Goal: Complete application form

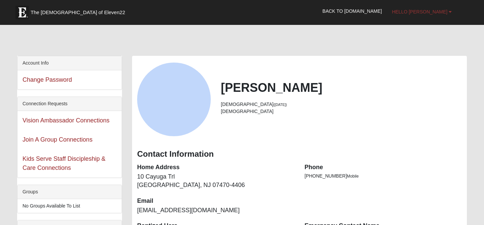
click at [450, 11] on b at bounding box center [449, 11] width 3 height 5
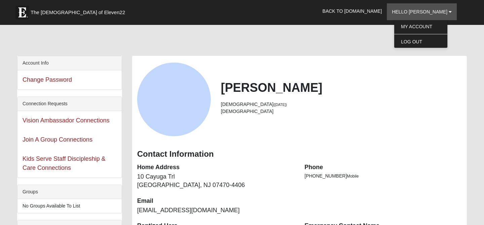
click at [375, 116] on div "[PERSON_NAME] [DEMOGRAPHIC_DATA] ([DATE]) [DEMOGRAPHIC_DATA]" at bounding box center [341, 99] width 251 height 38
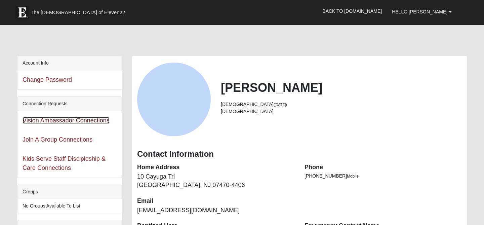
click at [101, 120] on link "Vision Ambassador Connections" at bounding box center [66, 120] width 87 height 7
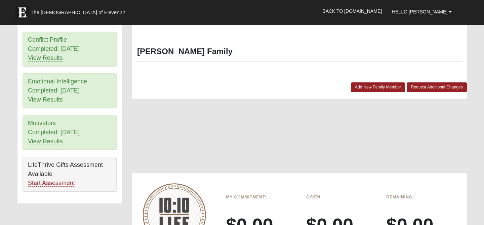
scroll to position [345, 0]
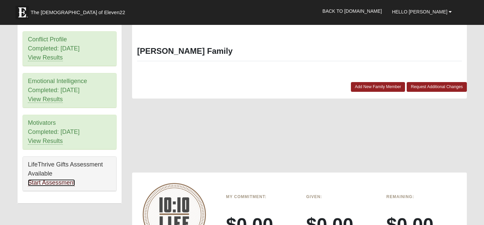
click at [60, 183] on link "Start Assessment" at bounding box center [51, 182] width 47 height 7
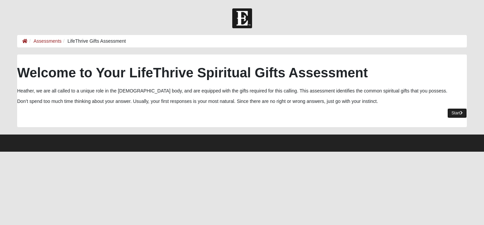
click at [459, 113] on link "Start" at bounding box center [456, 113] width 19 height 10
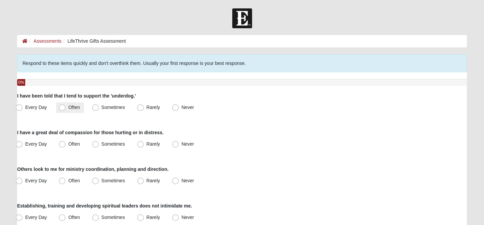
click at [68, 107] on span "Often" at bounding box center [73, 106] width 11 height 5
click at [62, 107] on input "Often" at bounding box center [63, 107] width 4 height 4
radio input "true"
click at [25, 145] on span "Every Day" at bounding box center [36, 143] width 22 height 5
click at [18, 145] on input "Every Day" at bounding box center [20, 144] width 4 height 4
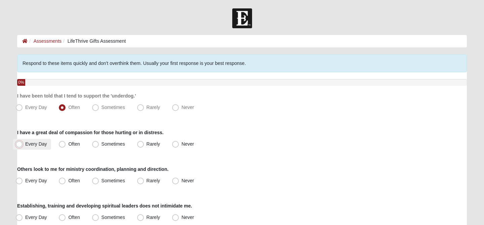
radio input "true"
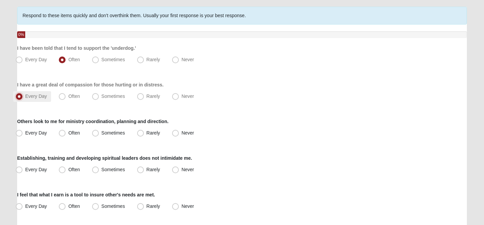
scroll to position [50, 0]
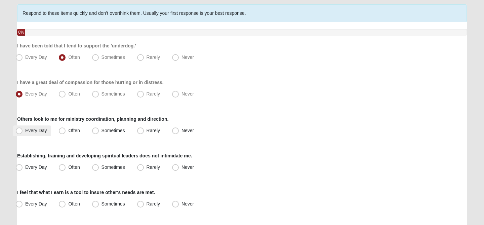
click at [25, 130] on span "Every Day" at bounding box center [36, 130] width 22 height 5
click at [18, 130] on input "Every Day" at bounding box center [20, 130] width 4 height 4
radio input "true"
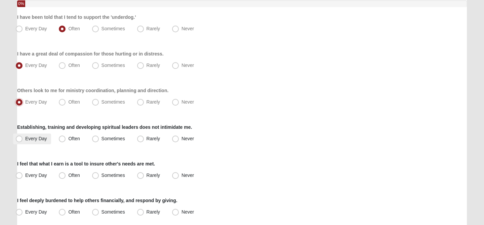
scroll to position [81, 0]
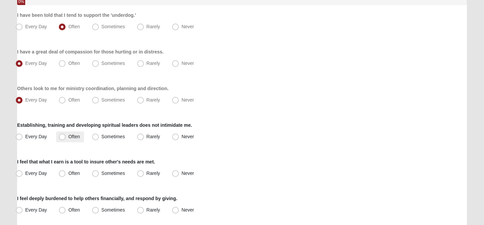
click at [68, 138] on span "Often" at bounding box center [73, 136] width 11 height 5
click at [62, 138] on input "Often" at bounding box center [63, 136] width 4 height 4
radio input "true"
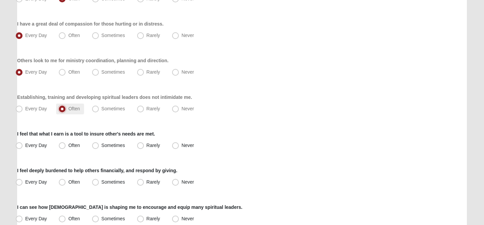
scroll to position [114, 0]
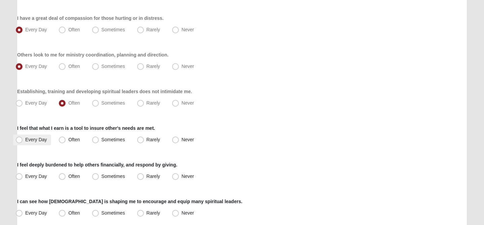
click at [25, 138] on span "Every Day" at bounding box center [36, 139] width 22 height 5
click at [18, 138] on input "Every Day" at bounding box center [20, 139] width 4 height 4
radio input "true"
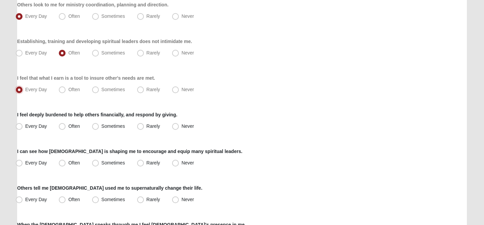
scroll to position [165, 0]
click at [68, 126] on span "Often" at bounding box center [73, 125] width 11 height 5
click at [61, 126] on input "Often" at bounding box center [63, 125] width 4 height 4
radio input "true"
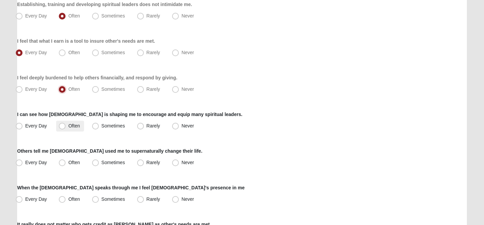
scroll to position [212, 0]
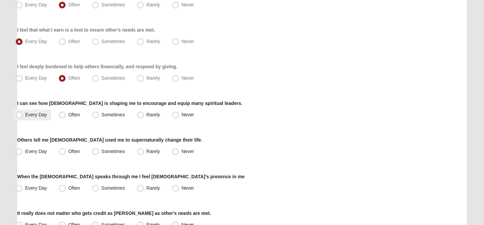
click at [25, 114] on span "Every Day" at bounding box center [36, 114] width 22 height 5
click at [21, 114] on input "Every Day" at bounding box center [20, 115] width 4 height 4
radio input "true"
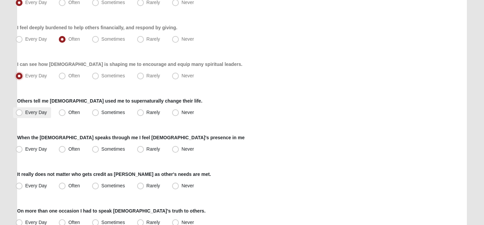
scroll to position [250, 0]
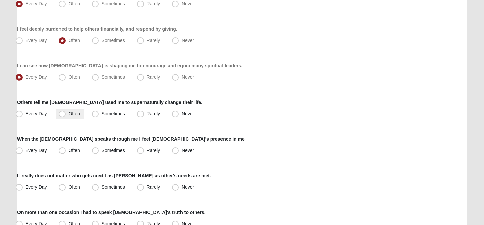
click at [68, 114] on span "Often" at bounding box center [73, 113] width 11 height 5
click at [63, 114] on input "Often" at bounding box center [63, 114] width 4 height 4
radio input "true"
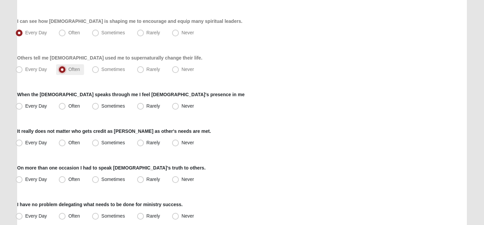
scroll to position [295, 0]
click at [68, 106] on span "Often" at bounding box center [73, 105] width 11 height 5
click at [63, 106] on input "Often" at bounding box center [63, 105] width 4 height 4
radio input "true"
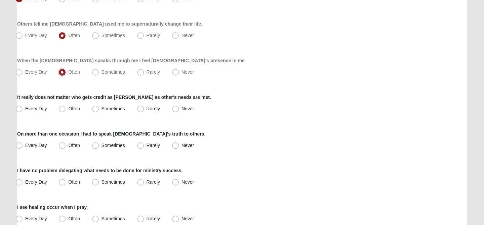
scroll to position [330, 0]
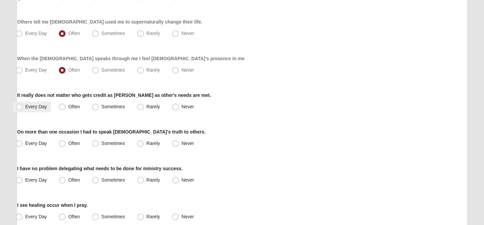
click at [25, 104] on span "Every Day" at bounding box center [36, 106] width 22 height 5
click at [20, 104] on input "Every Day" at bounding box center [20, 106] width 4 height 4
radio input "true"
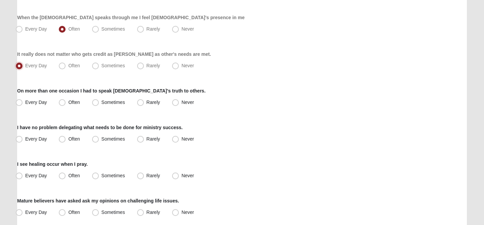
scroll to position [374, 0]
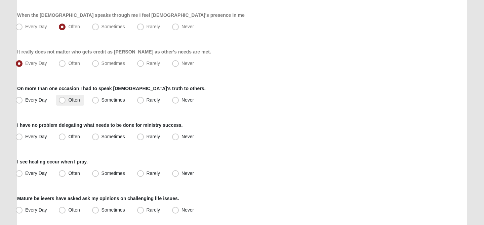
click at [68, 100] on span "Often" at bounding box center [73, 99] width 11 height 5
click at [62, 100] on input "Often" at bounding box center [63, 100] width 4 height 4
radio input "true"
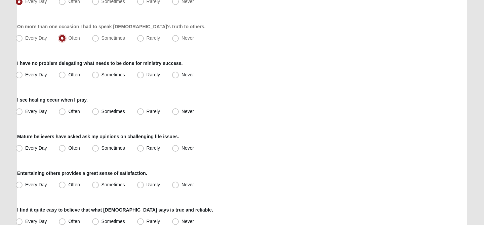
scroll to position [436, 0]
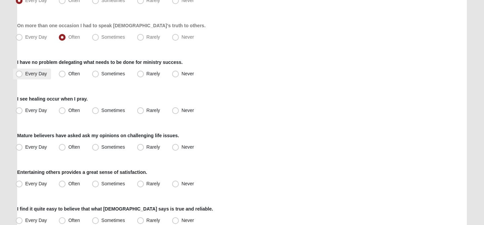
click at [25, 73] on span "Every Day" at bounding box center [36, 73] width 22 height 5
click at [20, 73] on input "Every Day" at bounding box center [20, 74] width 4 height 4
radio input "true"
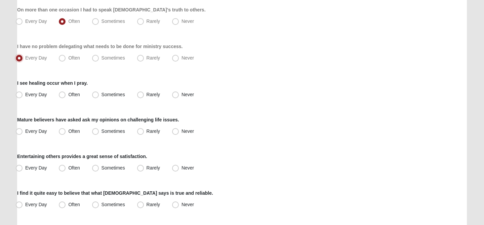
scroll to position [454, 0]
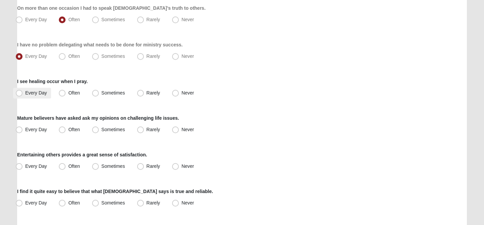
click at [25, 93] on span "Every Day" at bounding box center [36, 92] width 22 height 5
click at [19, 93] on input "Every Day" at bounding box center [20, 93] width 4 height 4
radio input "true"
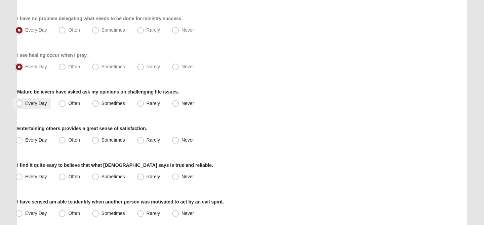
scroll to position [483, 0]
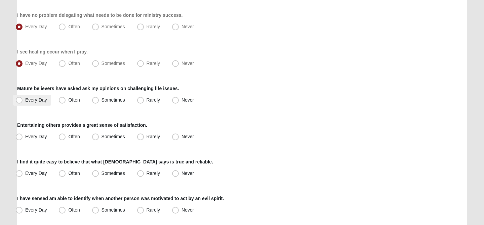
click at [25, 100] on span "Every Day" at bounding box center [36, 99] width 22 height 5
click at [18, 100] on input "Every Day" at bounding box center [20, 100] width 4 height 4
radio input "true"
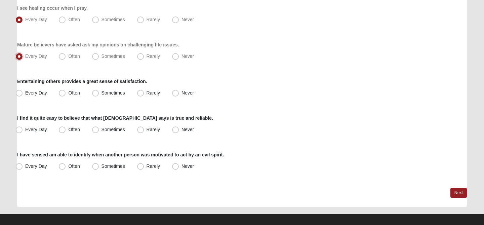
scroll to position [526, 0]
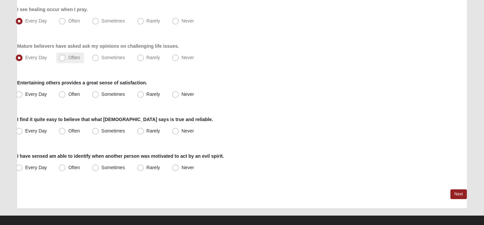
click at [68, 58] on span "Often" at bounding box center [73, 57] width 11 height 5
click at [62, 58] on input "Often" at bounding box center [63, 57] width 4 height 4
radio input "true"
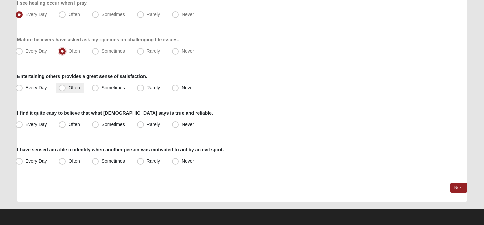
scroll to position [533, 0]
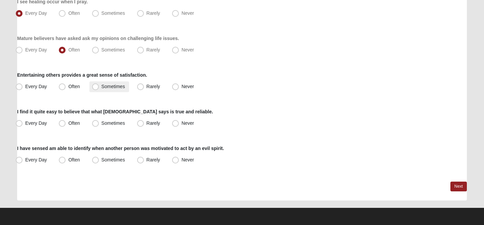
click at [101, 87] on span "Sometimes" at bounding box center [113, 86] width 24 height 5
click at [96, 87] on input "Sometimes" at bounding box center [97, 86] width 4 height 4
radio input "true"
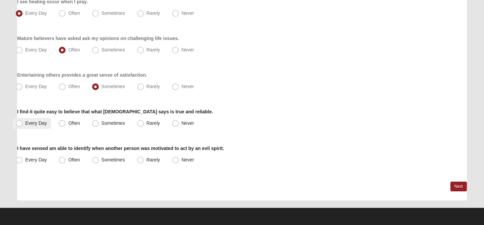
click at [35, 123] on span "Every Day" at bounding box center [36, 122] width 22 height 5
click at [23, 123] on input "Every Day" at bounding box center [20, 123] width 4 height 4
radio input "true"
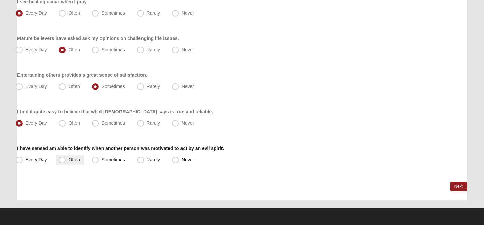
click at [68, 162] on span "Often" at bounding box center [73, 159] width 11 height 5
click at [61, 162] on input "Often" at bounding box center [63, 160] width 4 height 4
radio input "true"
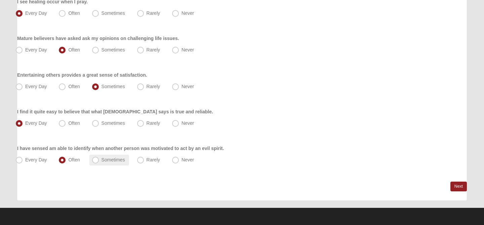
click at [101, 159] on span "Sometimes" at bounding box center [113, 159] width 24 height 5
click at [96, 159] on input "Sometimes" at bounding box center [97, 160] width 4 height 4
radio input "true"
click at [459, 186] on link "Next" at bounding box center [458, 186] width 16 height 10
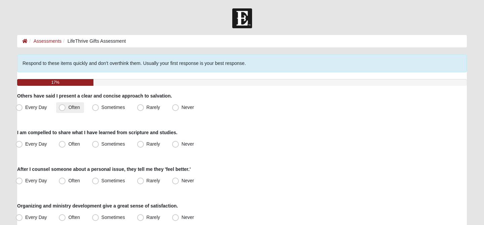
click at [68, 107] on span "Often" at bounding box center [73, 106] width 11 height 5
click at [64, 107] on input "Often" at bounding box center [63, 107] width 4 height 4
radio input "true"
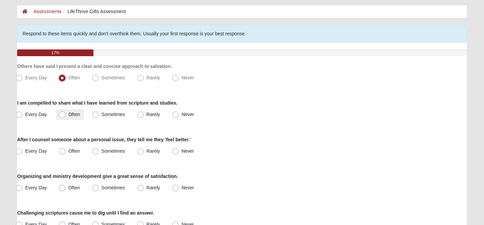
scroll to position [29, 0]
click at [32, 113] on span "Every Day" at bounding box center [36, 114] width 22 height 5
click at [23, 113] on input "Every Day" at bounding box center [20, 115] width 4 height 4
radio input "true"
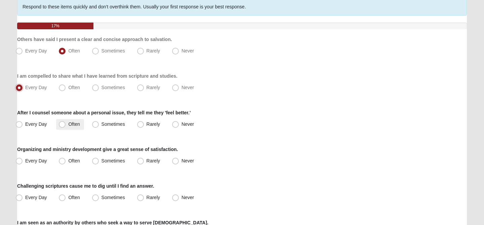
scroll to position [62, 0]
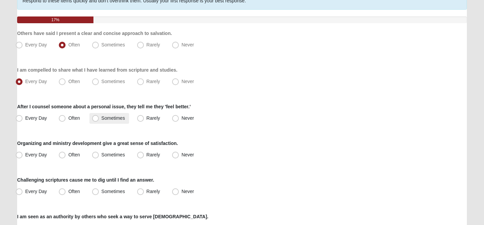
click at [101, 117] on span "Sometimes" at bounding box center [113, 117] width 24 height 5
click at [95, 117] on input "Sometimes" at bounding box center [97, 118] width 4 height 4
radio input "true"
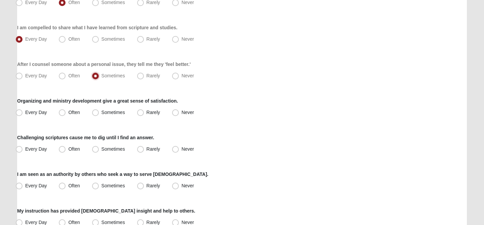
scroll to position [106, 0]
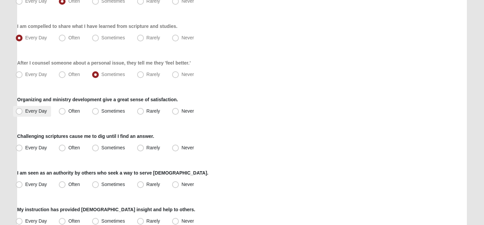
click at [43, 111] on span "Every Day" at bounding box center [36, 110] width 22 height 5
click at [23, 111] on input "Every Day" at bounding box center [20, 111] width 4 height 4
radio input "true"
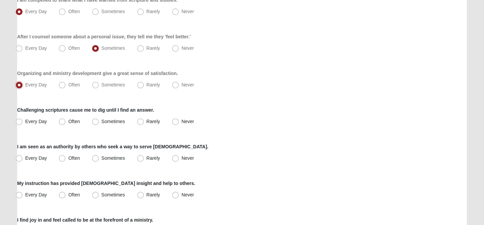
scroll to position [132, 0]
click at [102, 118] on label "Sometimes" at bounding box center [109, 122] width 40 height 11
click at [99, 120] on input "Sometimes" at bounding box center [97, 122] width 4 height 4
radio input "true"
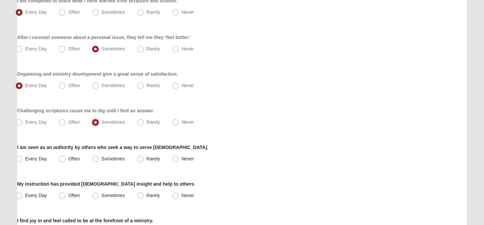
scroll to position [178, 0]
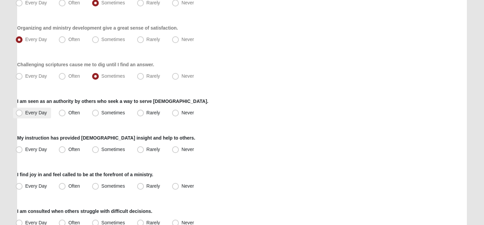
click at [42, 114] on span "Every Day" at bounding box center [36, 112] width 22 height 5
click at [23, 114] on input "Every Day" at bounding box center [20, 113] width 4 height 4
radio input "true"
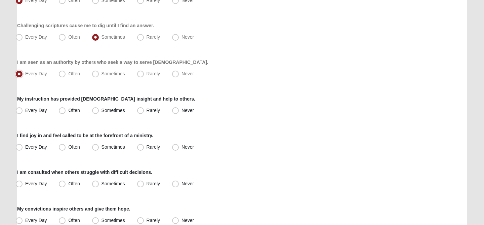
scroll to position [217, 0]
click at [68, 108] on span "Often" at bounding box center [73, 109] width 11 height 5
click at [62, 108] on input "Often" at bounding box center [63, 110] width 4 height 4
radio input "true"
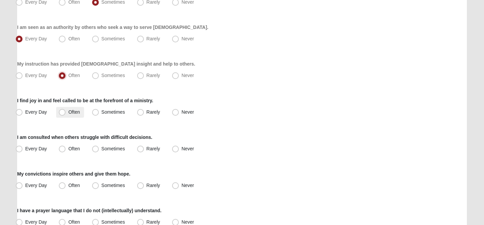
scroll to position [253, 0]
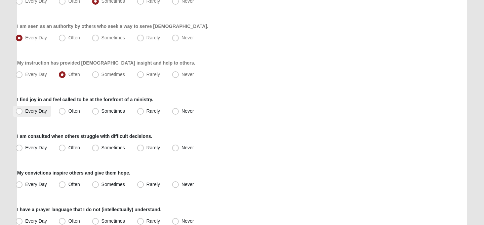
click at [33, 110] on span "Every Day" at bounding box center [36, 110] width 22 height 5
click at [23, 110] on input "Every Day" at bounding box center [20, 111] width 4 height 4
radio input "true"
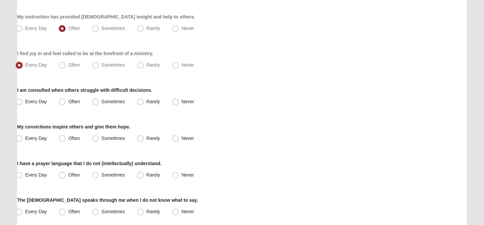
scroll to position [300, 0]
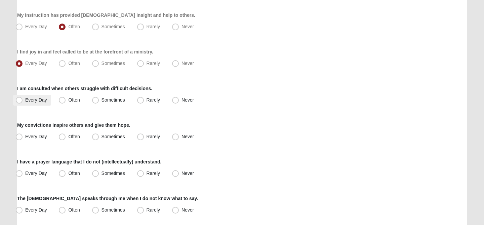
click at [42, 97] on label "Every Day" at bounding box center [32, 100] width 38 height 11
click at [23, 98] on input "Every Day" at bounding box center [20, 100] width 4 height 4
radio input "true"
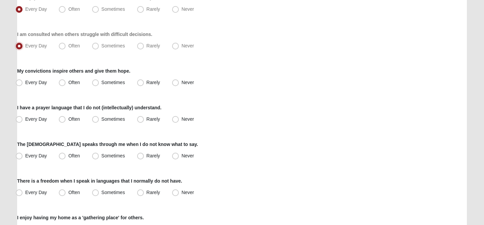
scroll to position [356, 0]
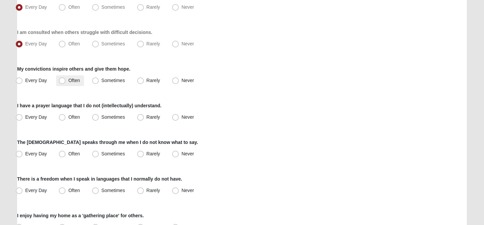
click at [68, 80] on span "Often" at bounding box center [73, 80] width 11 height 5
click at [61, 80] on input "Often" at bounding box center [63, 80] width 4 height 4
radio input "true"
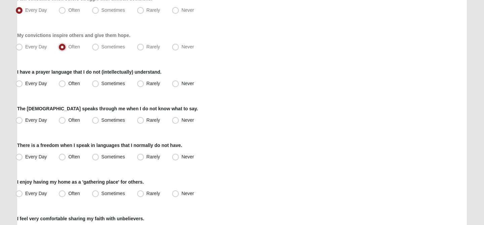
scroll to position [391, 0]
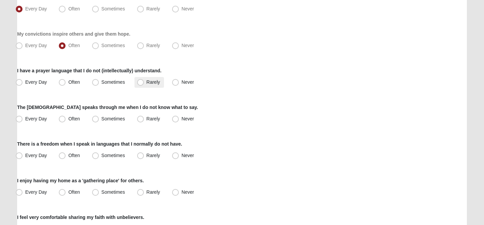
click at [152, 81] on span "Rarely" at bounding box center [152, 81] width 13 height 5
click at [144, 81] on input "Rarely" at bounding box center [142, 82] width 4 height 4
radio input "true"
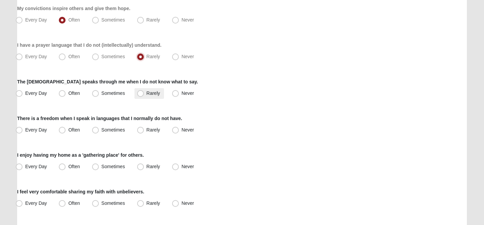
scroll to position [417, 0]
click at [68, 95] on label "Often" at bounding box center [70, 93] width 28 height 11
click at [66, 95] on input "Often" at bounding box center [63, 93] width 4 height 4
radio input "true"
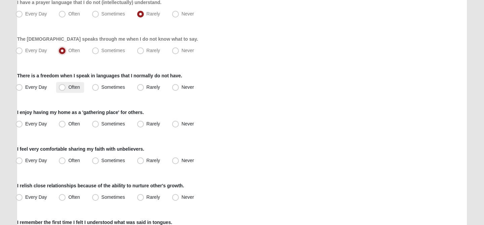
scroll to position [462, 0]
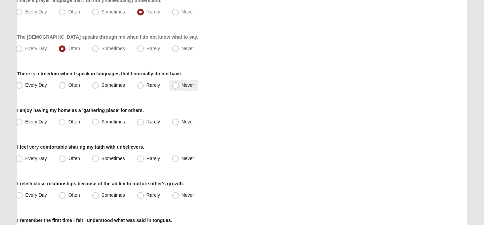
click at [181, 85] on span "Never" at bounding box center [187, 84] width 12 height 5
click at [176, 85] on input "Never" at bounding box center [177, 85] width 4 height 4
radio input "true"
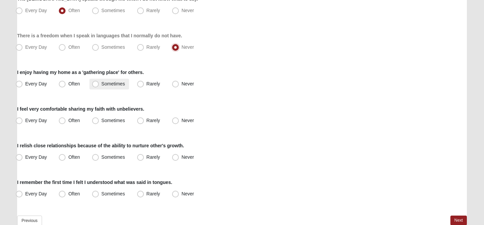
scroll to position [501, 0]
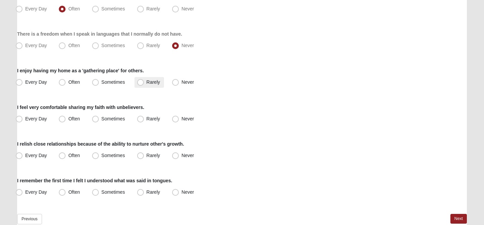
click at [142, 86] on label "Rarely" at bounding box center [149, 82] width 30 height 11
click at [142, 84] on input "Rarely" at bounding box center [142, 82] width 4 height 4
radio input "true"
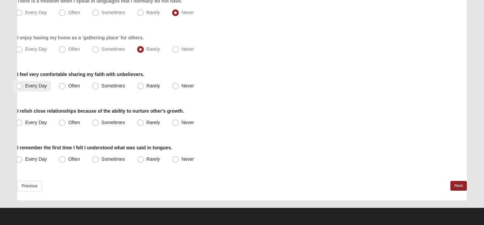
click at [36, 83] on label "Every Day" at bounding box center [32, 86] width 38 height 11
click at [23, 84] on input "Every Day" at bounding box center [20, 86] width 4 height 4
radio input "true"
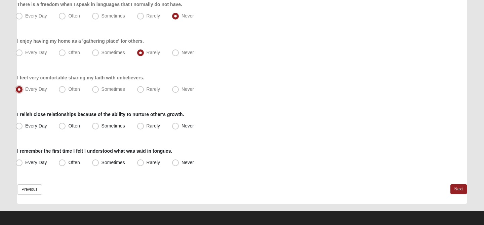
scroll to position [530, 0]
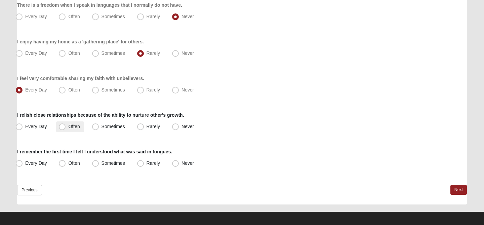
click at [70, 127] on span "Often" at bounding box center [73, 126] width 11 height 5
click at [66, 127] on input "Often" at bounding box center [63, 126] width 4 height 4
radio input "true"
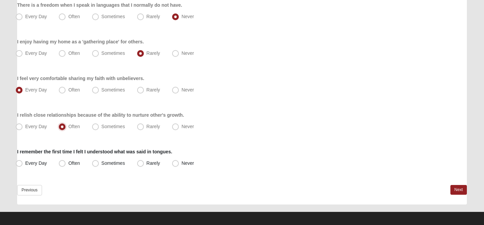
scroll to position [534, 0]
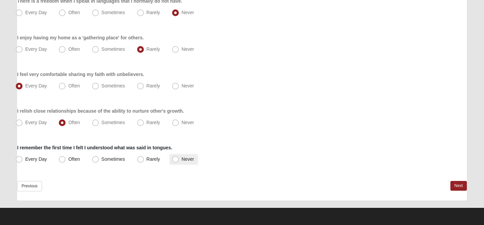
click at [181, 157] on span "Never" at bounding box center [187, 158] width 12 height 5
click at [175, 157] on input "Never" at bounding box center [177, 159] width 4 height 4
radio input "true"
click at [453, 188] on link "Next" at bounding box center [458, 186] width 16 height 10
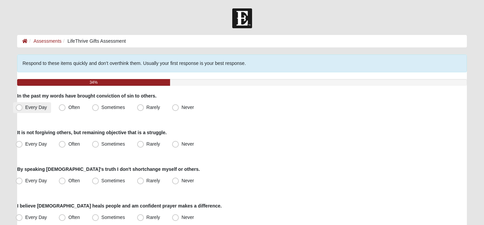
click at [38, 108] on span "Every Day" at bounding box center [36, 106] width 22 height 5
click at [23, 108] on input "Every Day" at bounding box center [20, 107] width 4 height 4
radio input "true"
click at [68, 110] on span "Often" at bounding box center [73, 106] width 11 height 5
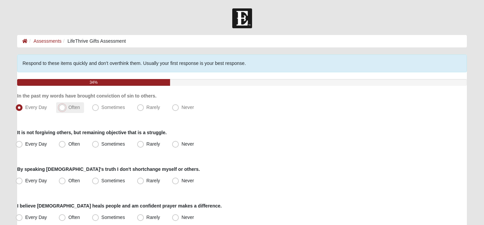
click at [66, 110] on input "Often" at bounding box center [63, 107] width 4 height 4
radio input "true"
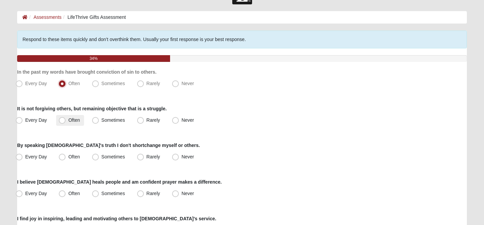
scroll to position [23, 0]
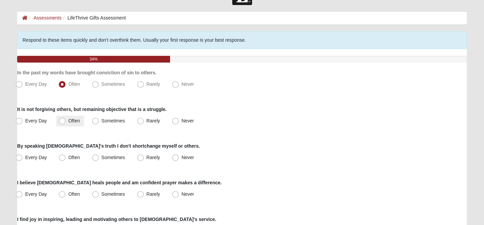
click at [68, 122] on span "Often" at bounding box center [73, 120] width 11 height 5
click at [63, 122] on input "Often" at bounding box center [63, 121] width 4 height 4
radio input "true"
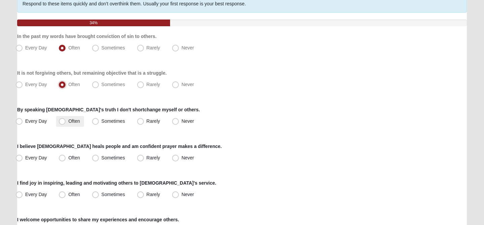
scroll to position [60, 0]
click at [42, 121] on span "Every Day" at bounding box center [36, 120] width 22 height 5
click at [23, 121] on input "Every Day" at bounding box center [20, 121] width 4 height 4
radio input "true"
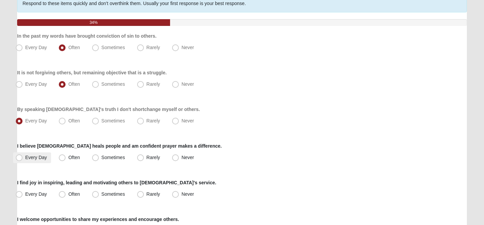
click at [30, 161] on label "Every Day" at bounding box center [32, 157] width 38 height 11
click at [23, 160] on input "Every Day" at bounding box center [20, 157] width 4 height 4
radio input "true"
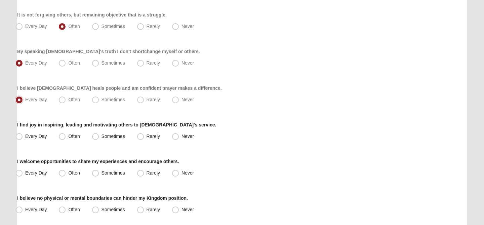
scroll to position [119, 0]
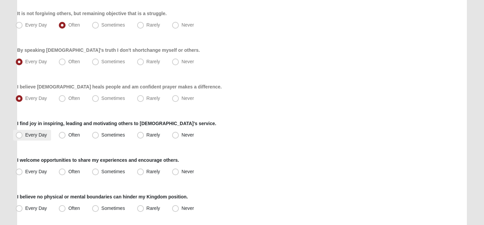
click at [40, 137] on span "Every Day" at bounding box center [36, 134] width 22 height 5
click at [23, 137] on input "Every Day" at bounding box center [20, 135] width 4 height 4
radio input "true"
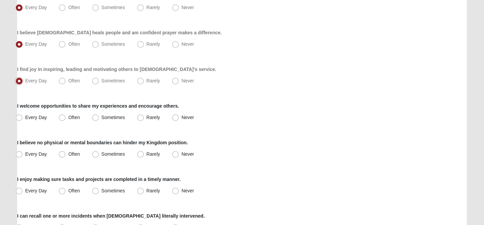
scroll to position [173, 0]
click at [41, 117] on span "Every Day" at bounding box center [36, 117] width 22 height 5
click at [23, 117] on input "Every Day" at bounding box center [20, 118] width 4 height 4
radio input "true"
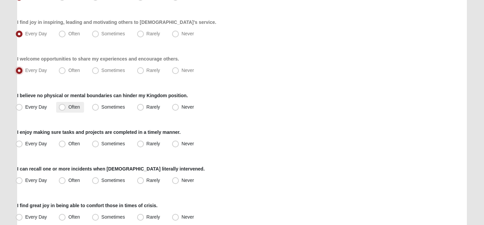
scroll to position [221, 0]
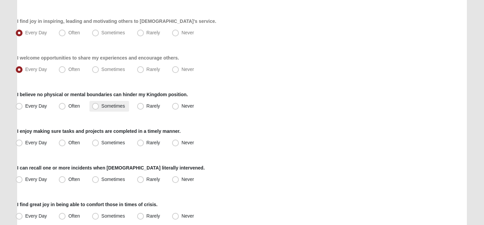
click at [101, 105] on span "Sometimes" at bounding box center [113, 105] width 24 height 5
click at [95, 105] on input "Sometimes" at bounding box center [97, 106] width 4 height 4
radio input "true"
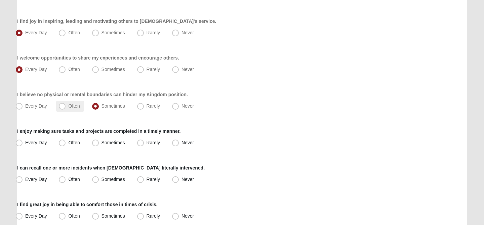
click at [68, 105] on span "Often" at bounding box center [73, 105] width 11 height 5
click at [61, 105] on input "Often" at bounding box center [63, 106] width 4 height 4
radio input "true"
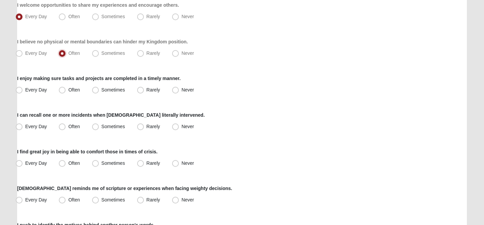
scroll to position [274, 0]
click at [31, 51] on span "Every Day" at bounding box center [36, 52] width 22 height 5
click at [23, 51] on input "Every Day" at bounding box center [20, 53] width 4 height 4
radio input "true"
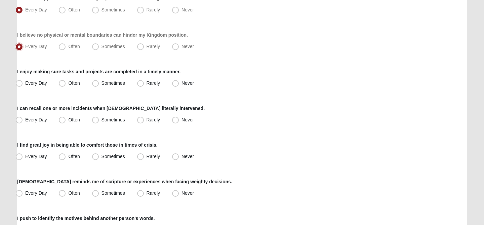
scroll to position [281, 0]
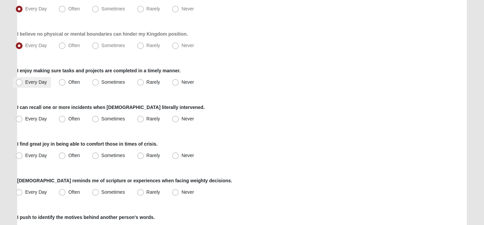
click at [47, 83] on span "Every Day" at bounding box center [36, 81] width 22 height 5
click at [23, 83] on input "Every Day" at bounding box center [20, 82] width 4 height 4
radio input "true"
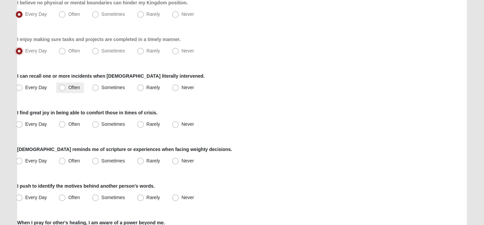
scroll to position [320, 0]
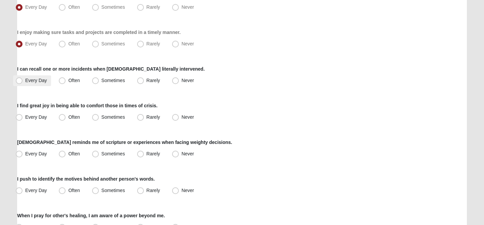
click at [44, 80] on span "Every Day" at bounding box center [36, 80] width 22 height 5
click at [23, 80] on input "Every Day" at bounding box center [20, 80] width 4 height 4
radio input "true"
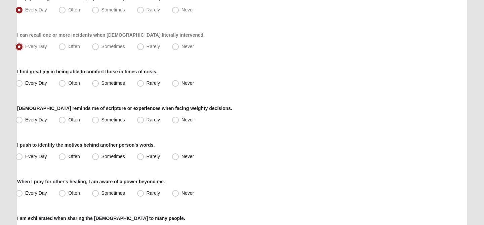
scroll to position [357, 0]
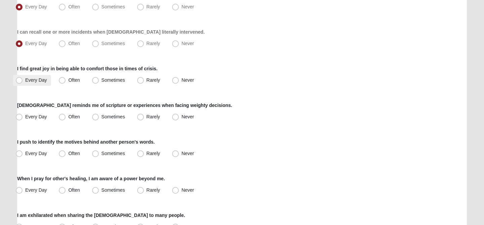
click at [46, 78] on span "Every Day" at bounding box center [36, 79] width 22 height 5
click at [23, 78] on input "Every Day" at bounding box center [20, 80] width 4 height 4
radio input "true"
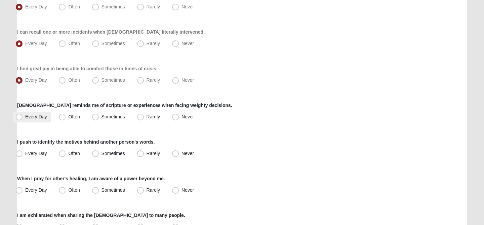
click at [40, 118] on span "Every Day" at bounding box center [36, 116] width 22 height 5
click at [23, 118] on input "Every Day" at bounding box center [20, 117] width 4 height 4
radio input "true"
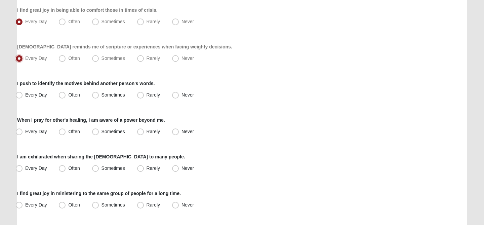
scroll to position [417, 0]
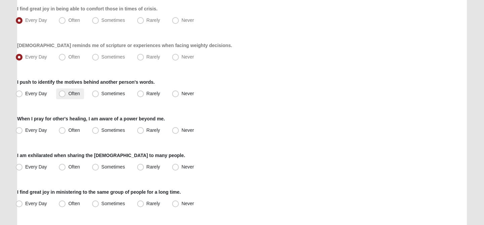
click at [76, 93] on span "Often" at bounding box center [73, 93] width 11 height 5
click at [66, 93] on input "Often" at bounding box center [63, 93] width 4 height 4
radio input "true"
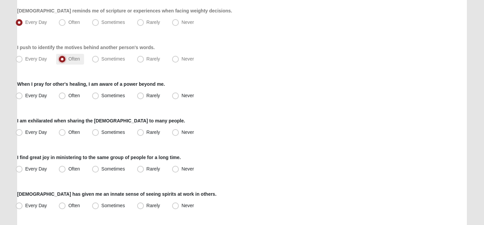
scroll to position [452, 0]
click at [42, 96] on span "Every Day" at bounding box center [36, 94] width 22 height 5
click at [23, 96] on input "Every Day" at bounding box center [20, 95] width 4 height 4
radio input "true"
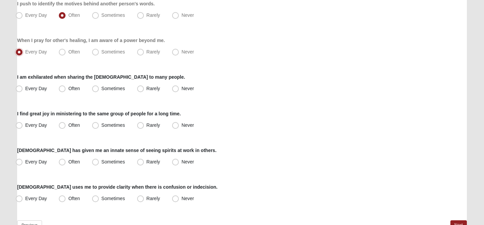
scroll to position [497, 0]
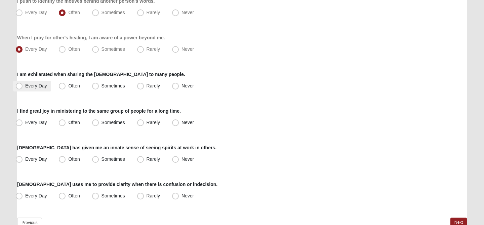
click at [43, 88] on span "Every Day" at bounding box center [36, 85] width 22 height 5
click at [23, 88] on input "Every Day" at bounding box center [20, 86] width 4 height 4
radio input "true"
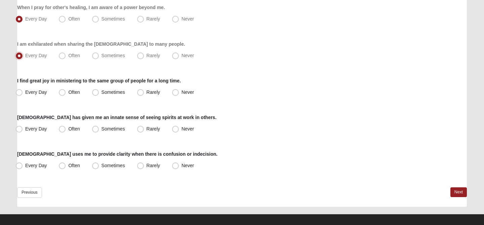
scroll to position [527, 0]
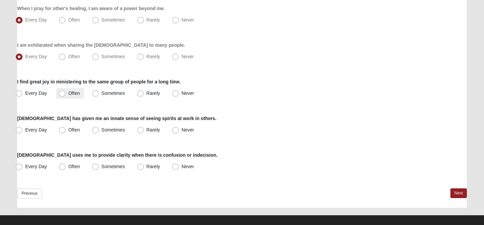
click at [68, 92] on label "Often" at bounding box center [70, 93] width 28 height 11
click at [66, 92] on input "Often" at bounding box center [63, 93] width 4 height 4
radio input "true"
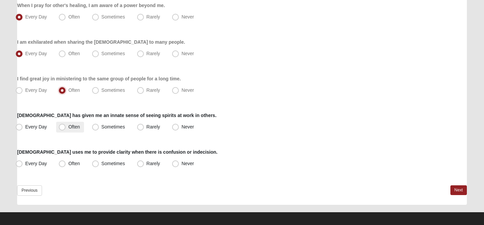
scroll to position [534, 0]
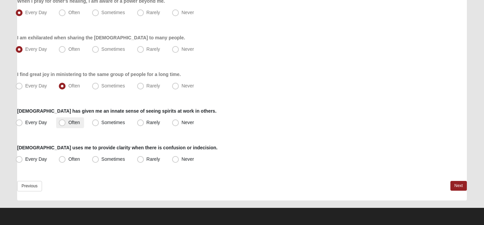
click at [74, 121] on span "Often" at bounding box center [73, 122] width 11 height 5
click at [66, 121] on input "Often" at bounding box center [63, 122] width 4 height 4
radio input "true"
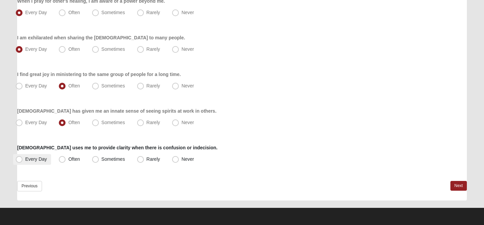
click at [48, 158] on label "Every Day" at bounding box center [32, 159] width 38 height 11
click at [23, 158] on input "Every Day" at bounding box center [20, 159] width 4 height 4
radio input "true"
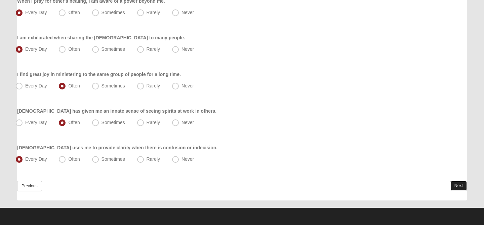
click at [458, 186] on link "Next" at bounding box center [458, 186] width 16 height 10
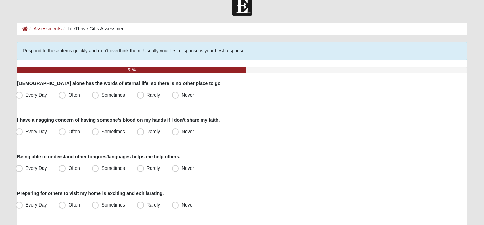
scroll to position [14, 0]
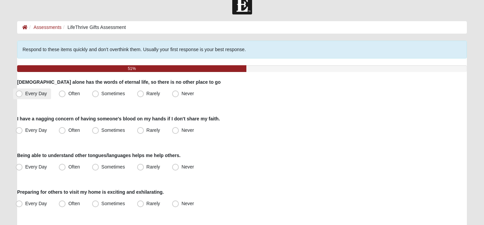
click at [43, 93] on span "Every Day" at bounding box center [36, 93] width 22 height 5
click at [23, 93] on input "Every Day" at bounding box center [20, 93] width 4 height 4
radio input "true"
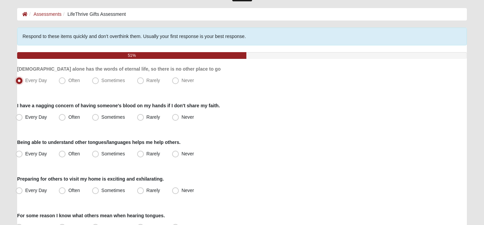
scroll to position [29, 0]
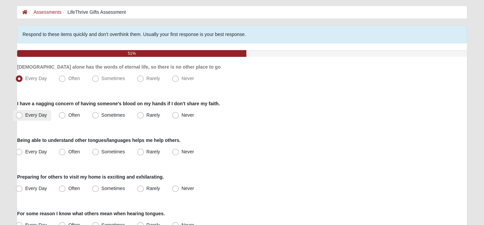
click at [43, 115] on span "Every Day" at bounding box center [36, 114] width 22 height 5
click at [23, 115] on input "Every Day" at bounding box center [20, 115] width 4 height 4
radio input "true"
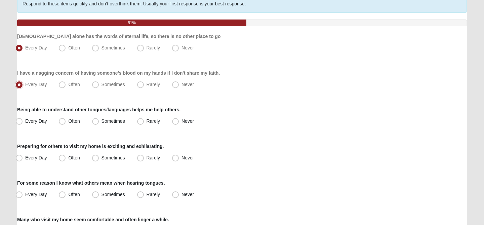
scroll to position [72, 0]
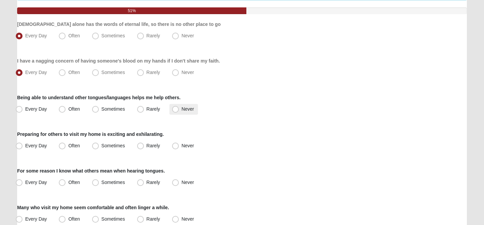
click at [181, 110] on span "Never" at bounding box center [187, 108] width 12 height 5
click at [177, 110] on input "Never" at bounding box center [177, 109] width 4 height 4
radio input "true"
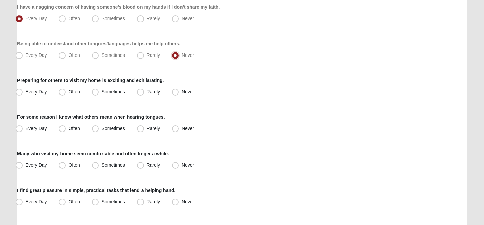
scroll to position [125, 0]
click at [146, 94] on span "Rarely" at bounding box center [152, 91] width 13 height 5
click at [140, 94] on input "Rarely" at bounding box center [142, 92] width 4 height 4
radio input "true"
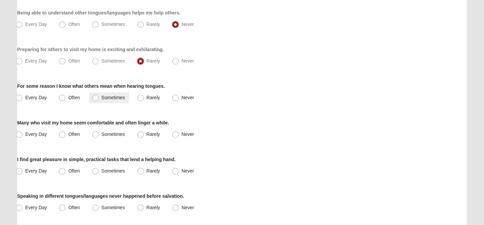
scroll to position [157, 0]
click at [105, 62] on span "Sometimes" at bounding box center [113, 60] width 24 height 5
click at [99, 62] on input "Sometimes" at bounding box center [97, 60] width 4 height 4
radio input "true"
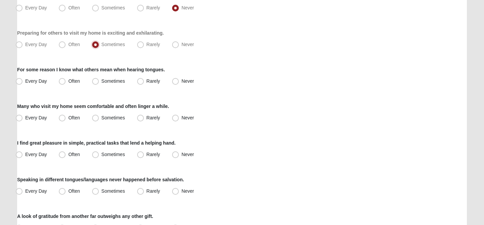
scroll to position [172, 0]
click at [181, 81] on span "Never" at bounding box center [187, 81] width 12 height 5
click at [177, 81] on input "Never" at bounding box center [177, 81] width 4 height 4
radio input "true"
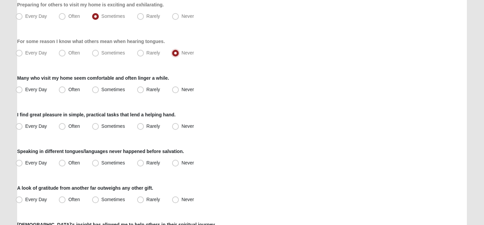
scroll to position [203, 0]
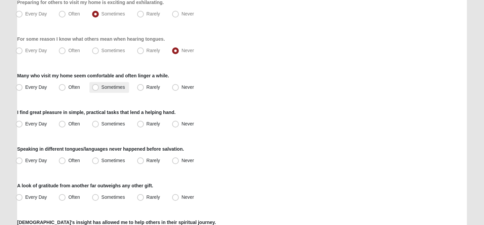
click at [115, 86] on span "Sometimes" at bounding box center [113, 86] width 24 height 5
click at [99, 86] on input "Sometimes" at bounding box center [97, 87] width 4 height 4
radio input "true"
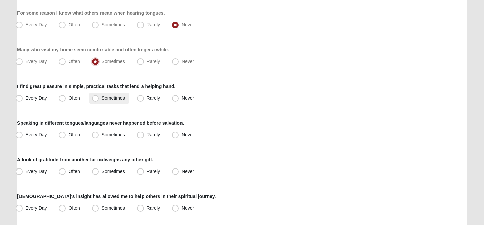
scroll to position [230, 0]
click at [44, 100] on label "Every Day" at bounding box center [32, 97] width 38 height 11
click at [23, 99] on input "Every Day" at bounding box center [20, 97] width 4 height 4
radio input "true"
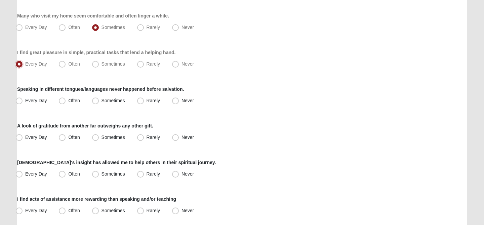
scroll to position [280, 0]
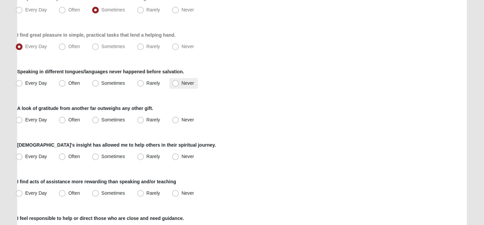
click at [181, 85] on span "Never" at bounding box center [187, 82] width 12 height 5
click at [175, 85] on input "Never" at bounding box center [177, 83] width 4 height 4
radio input "true"
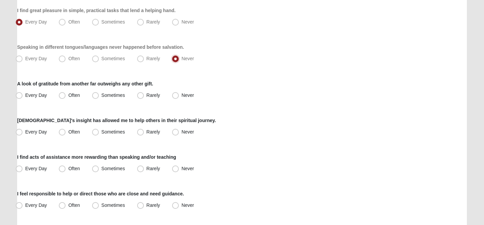
scroll to position [306, 0]
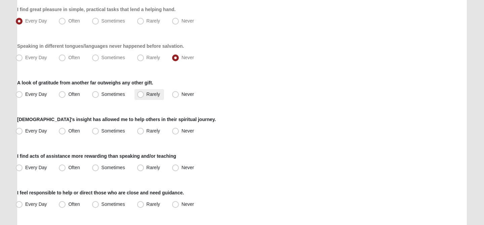
click at [146, 95] on span "Rarely" at bounding box center [152, 93] width 13 height 5
click at [140, 95] on input "Rarely" at bounding box center [142, 94] width 4 height 4
radio input "true"
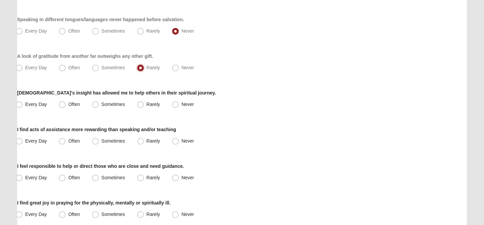
scroll to position [333, 0]
click at [111, 68] on span "Sometimes" at bounding box center [113, 66] width 24 height 5
click at [99, 68] on input "Sometimes" at bounding box center [97, 67] width 4 height 4
radio input "true"
click at [150, 61] on div "A look of gratitude from another far outweighs any other gift. Every Day Often …" at bounding box center [241, 62] width 449 height 20
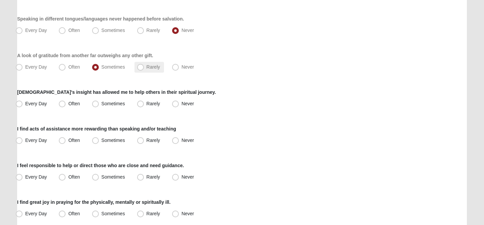
click at [150, 65] on span "Rarely" at bounding box center [152, 66] width 13 height 5
click at [144, 65] on input "Rarely" at bounding box center [142, 67] width 4 height 4
radio input "true"
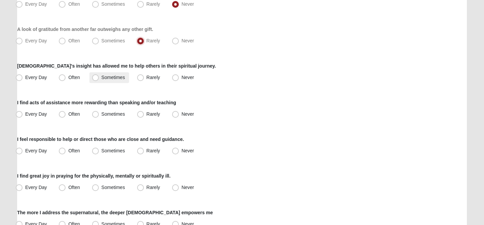
scroll to position [361, 0]
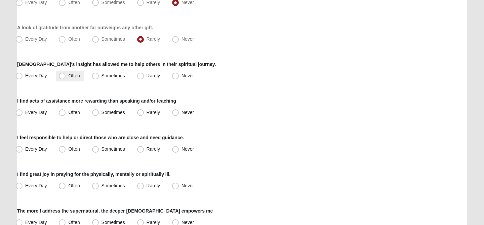
click at [77, 79] on label "Often" at bounding box center [70, 76] width 28 height 11
click at [66, 78] on input "Often" at bounding box center [63, 76] width 4 height 4
radio input "true"
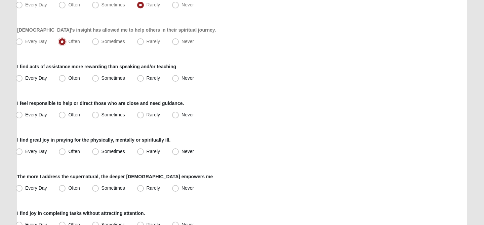
scroll to position [397, 0]
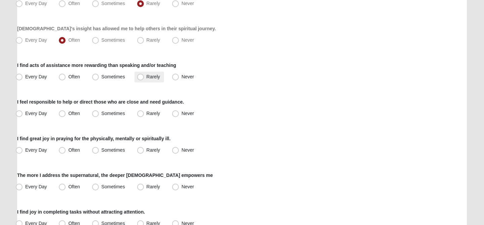
click at [146, 79] on span "Rarely" at bounding box center [152, 76] width 13 height 5
click at [141, 79] on input "Rarely" at bounding box center [142, 77] width 4 height 4
radio input "true"
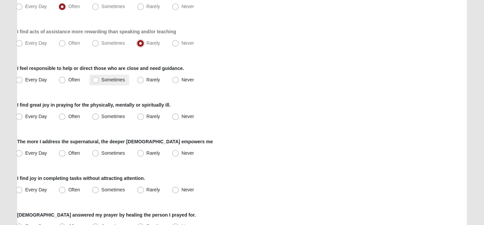
scroll to position [432, 0]
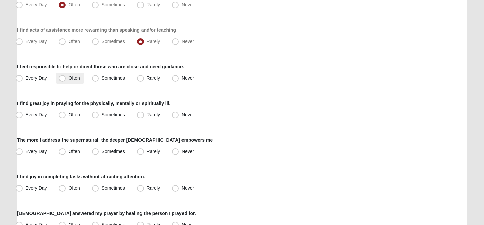
click at [72, 79] on span "Often" at bounding box center [73, 77] width 11 height 5
click at [66, 79] on input "Often" at bounding box center [63, 78] width 4 height 4
radio input "true"
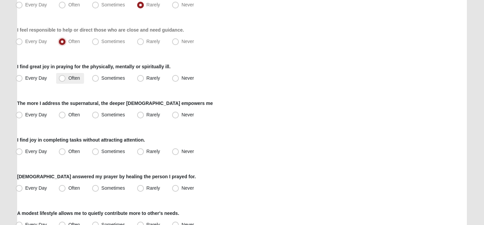
scroll to position [469, 0]
click at [72, 79] on span "Often" at bounding box center [73, 77] width 11 height 5
click at [66, 79] on input "Often" at bounding box center [63, 78] width 4 height 4
radio input "true"
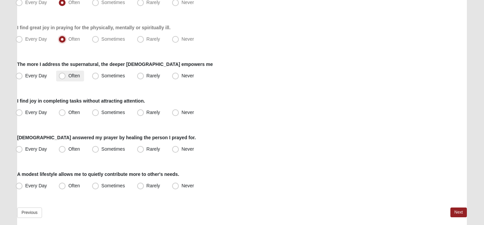
scroll to position [509, 0]
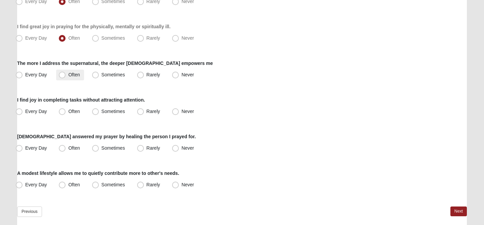
click at [68, 74] on span "Often" at bounding box center [73, 74] width 11 height 5
click at [65, 74] on input "Often" at bounding box center [63, 75] width 4 height 4
radio input "true"
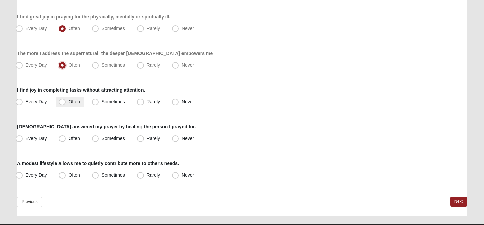
scroll to position [530, 0]
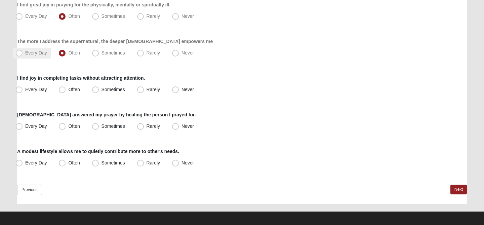
click at [40, 57] on label "Every Day" at bounding box center [32, 53] width 38 height 11
click at [23, 55] on input "Every Day" at bounding box center [20, 53] width 4 height 4
radio input "true"
click at [48, 92] on label "Every Day" at bounding box center [32, 89] width 38 height 11
click at [23, 92] on input "Every Day" at bounding box center [20, 89] width 4 height 4
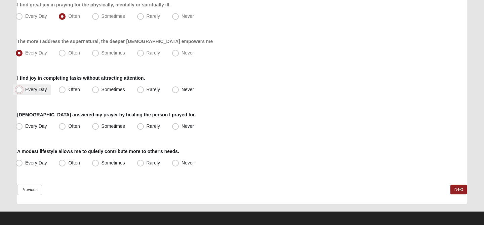
radio input "true"
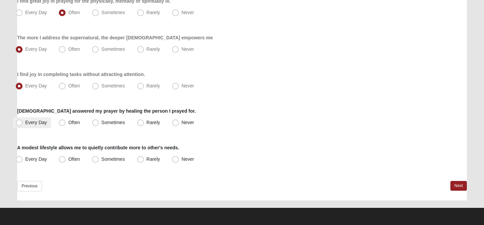
click at [46, 124] on span "Every Day" at bounding box center [36, 122] width 22 height 5
click at [23, 124] on input "Every Day" at bounding box center [20, 122] width 4 height 4
radio input "true"
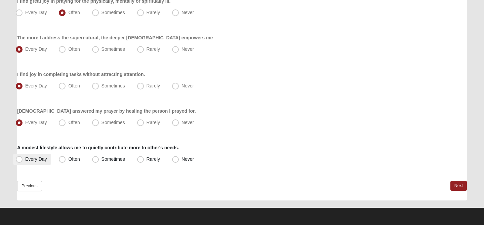
click at [43, 158] on span "Every Day" at bounding box center [36, 158] width 22 height 5
click at [23, 158] on input "Every Day" at bounding box center [20, 159] width 4 height 4
radio input "true"
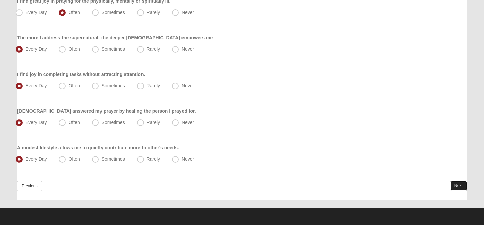
click at [461, 186] on link "Next" at bounding box center [458, 186] width 16 height 10
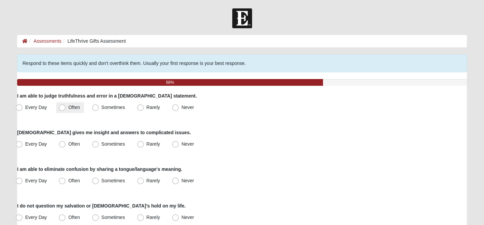
click at [74, 107] on span "Often" at bounding box center [73, 106] width 11 height 5
click at [66, 107] on input "Often" at bounding box center [63, 107] width 4 height 4
radio input "true"
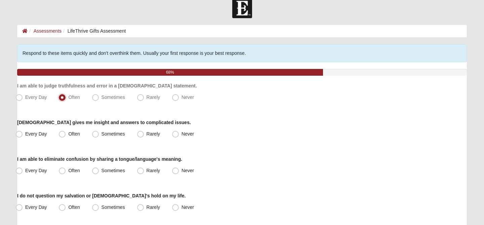
scroll to position [11, 0]
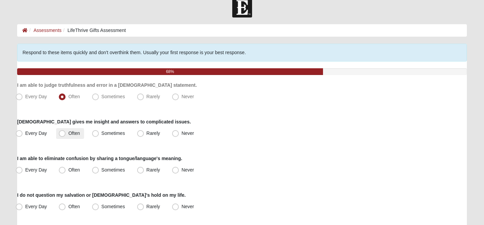
click at [74, 137] on label "Often" at bounding box center [70, 133] width 28 height 11
click at [66, 135] on input "Often" at bounding box center [63, 133] width 4 height 4
radio input "true"
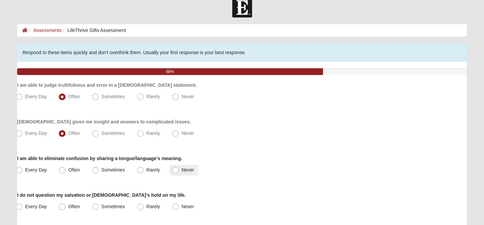
click at [181, 172] on span "Never" at bounding box center [187, 169] width 12 height 5
click at [175, 172] on input "Never" at bounding box center [177, 170] width 4 height 4
radio input "true"
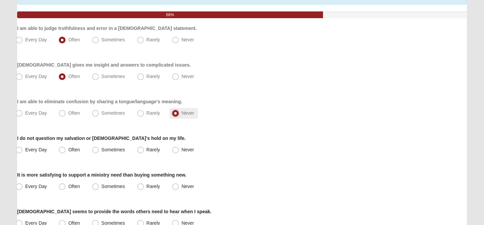
scroll to position [73, 0]
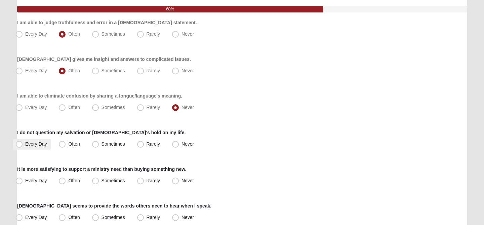
click at [35, 140] on label "Every Day" at bounding box center [32, 144] width 38 height 11
click at [23, 142] on input "Every Day" at bounding box center [20, 144] width 4 height 4
radio input "true"
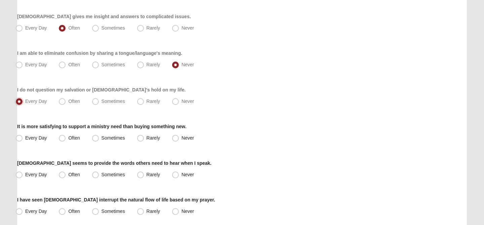
scroll to position [118, 0]
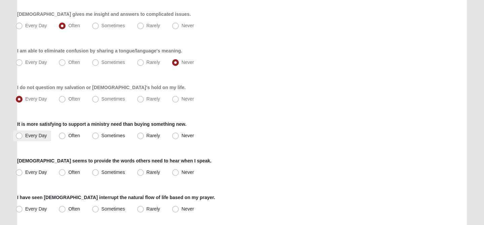
click at [44, 138] on label "Every Day" at bounding box center [32, 135] width 38 height 11
click at [23, 138] on input "Every Day" at bounding box center [20, 135] width 4 height 4
radio input "true"
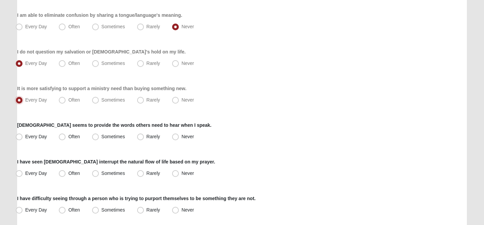
scroll to position [155, 0]
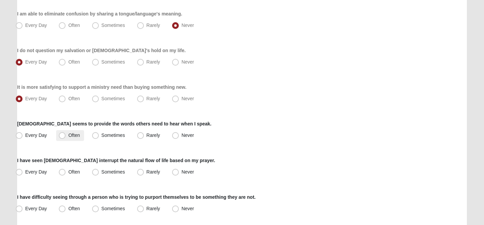
click at [68, 137] on span "Often" at bounding box center [73, 134] width 11 height 5
click at [64, 137] on input "Often" at bounding box center [63, 135] width 4 height 4
radio input "true"
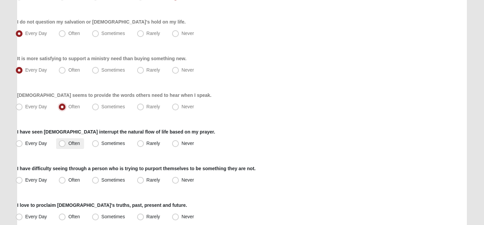
scroll to position [184, 0]
click at [72, 144] on span "Often" at bounding box center [73, 142] width 11 height 5
click at [66, 144] on input "Often" at bounding box center [63, 142] width 4 height 4
radio input "true"
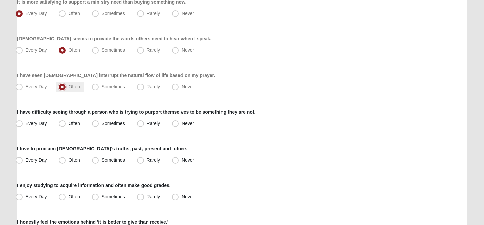
scroll to position [240, 0]
click at [81, 126] on label "Often" at bounding box center [70, 124] width 28 height 11
click at [66, 126] on input "Often" at bounding box center [63, 124] width 4 height 4
radio input "true"
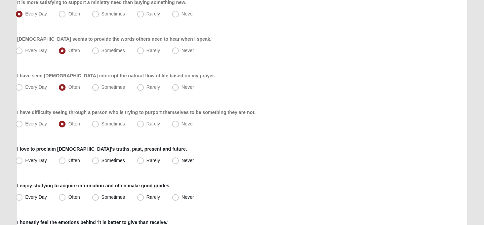
click at [129, 125] on div "Every Day Often Sometimes Rarely Never" at bounding box center [241, 124] width 449 height 11
click at [146, 125] on span "Rarely" at bounding box center [152, 123] width 13 height 5
click at [140, 125] on input "Rarely" at bounding box center [142, 124] width 4 height 4
radio input "true"
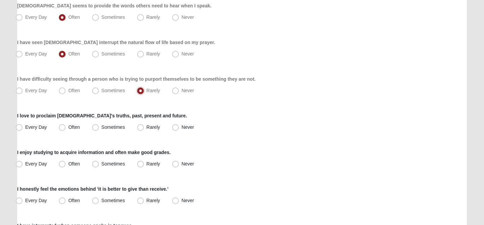
scroll to position [283, 0]
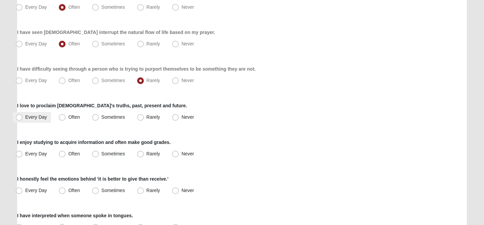
click at [27, 120] on label "Every Day" at bounding box center [32, 117] width 38 height 11
click at [23, 119] on input "Every Day" at bounding box center [20, 117] width 4 height 4
radio input "true"
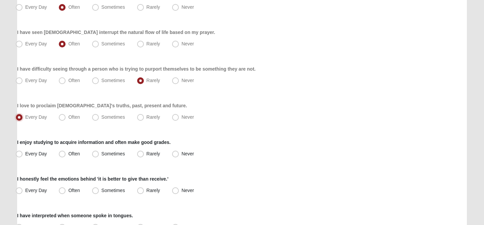
scroll to position [316, 0]
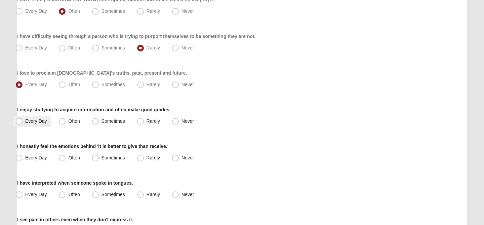
click at [39, 122] on span "Every Day" at bounding box center [36, 120] width 22 height 5
click at [23, 122] on input "Every Day" at bounding box center [20, 121] width 4 height 4
radio input "true"
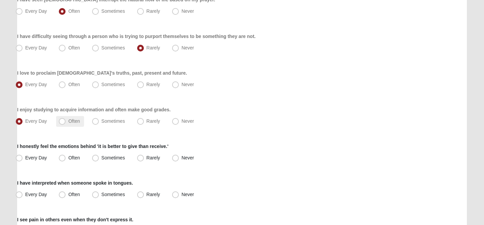
click at [70, 120] on span "Often" at bounding box center [73, 120] width 11 height 5
click at [66, 120] on input "Often" at bounding box center [63, 121] width 4 height 4
radio input "true"
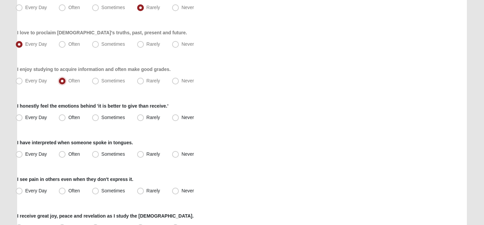
scroll to position [356, 0]
click at [43, 117] on span "Every Day" at bounding box center [36, 117] width 22 height 5
click at [23, 117] on input "Every Day" at bounding box center [20, 118] width 4 height 4
radio input "true"
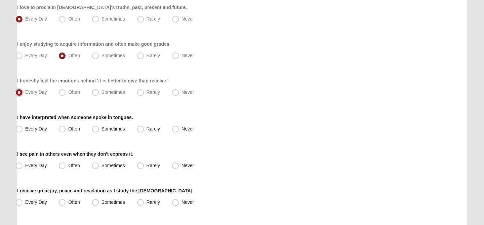
scroll to position [391, 0]
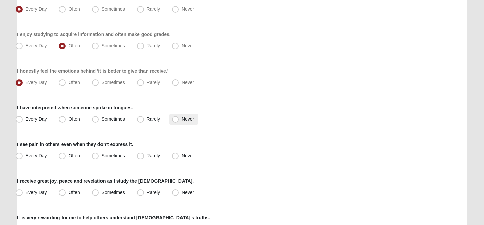
click at [181, 124] on label "Never" at bounding box center [183, 119] width 29 height 11
click at [179, 121] on input "Never" at bounding box center [177, 119] width 4 height 4
radio input "true"
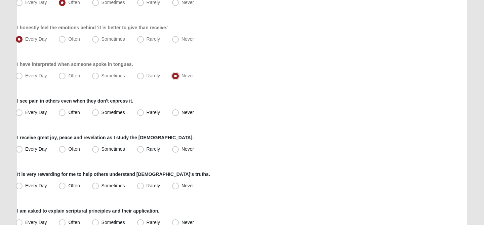
scroll to position [435, 0]
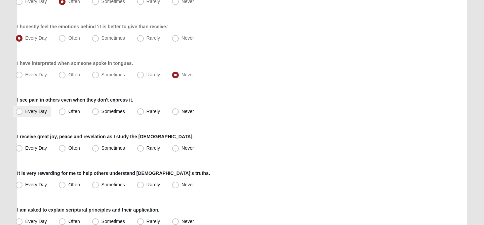
click at [36, 107] on label "Every Day" at bounding box center [32, 111] width 38 height 11
click at [23, 109] on input "Every Day" at bounding box center [20, 111] width 4 height 4
radio input "true"
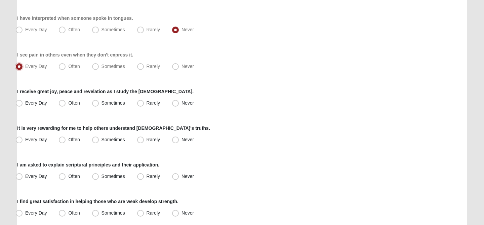
scroll to position [480, 0]
click at [64, 108] on label "Often" at bounding box center [70, 103] width 28 height 11
click at [64, 106] on input "Often" at bounding box center [63, 103] width 4 height 4
radio input "true"
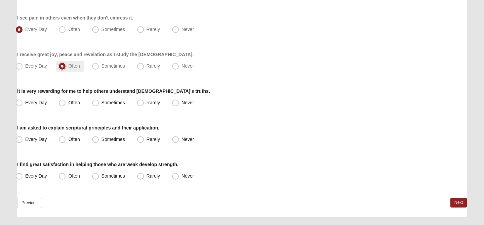
scroll to position [518, 0]
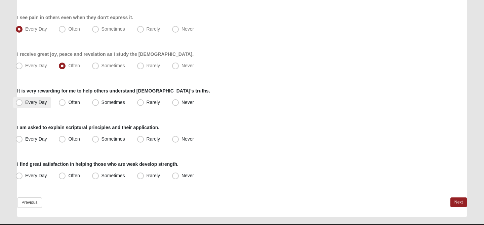
click at [40, 99] on label "Every Day" at bounding box center [32, 102] width 38 height 11
click at [23, 100] on input "Every Day" at bounding box center [20, 102] width 4 height 4
radio input "true"
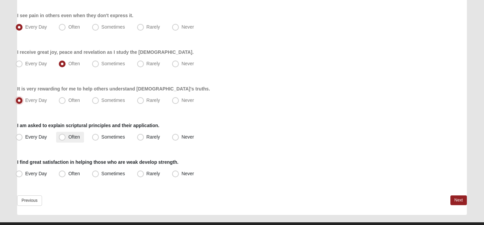
scroll to position [534, 0]
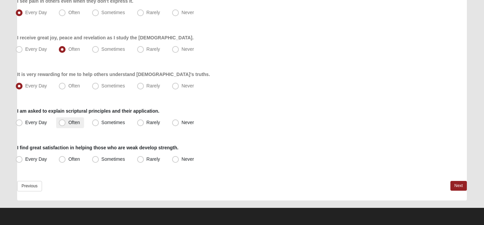
click at [66, 124] on label "Often" at bounding box center [70, 122] width 28 height 11
click at [66, 124] on input "Often" at bounding box center [63, 122] width 4 height 4
radio input "true"
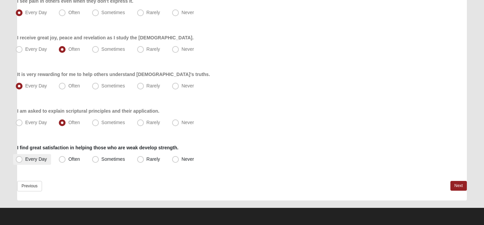
click at [45, 161] on span "Every Day" at bounding box center [36, 158] width 22 height 5
click at [23, 161] on input "Every Day" at bounding box center [20, 159] width 4 height 4
radio input "true"
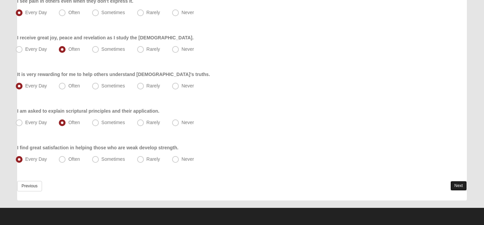
click at [455, 182] on link "Next" at bounding box center [458, 186] width 16 height 10
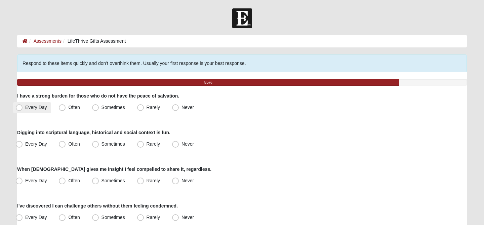
click at [42, 108] on span "Every Day" at bounding box center [36, 106] width 22 height 5
click at [23, 108] on input "Every Day" at bounding box center [20, 107] width 4 height 4
radio input "true"
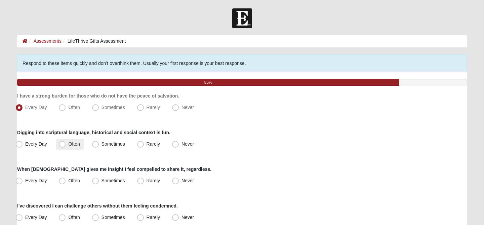
click at [77, 142] on span "Often" at bounding box center [73, 143] width 11 height 5
click at [66, 142] on input "Often" at bounding box center [63, 144] width 4 height 4
radio input "true"
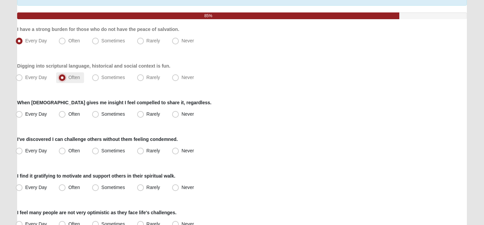
scroll to position [66, 0]
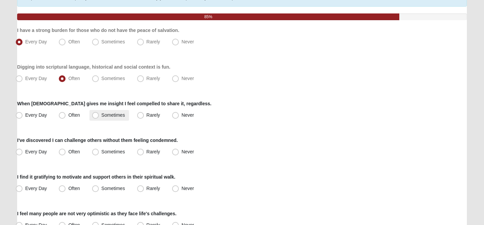
click at [106, 120] on label "Sometimes" at bounding box center [109, 115] width 40 height 11
click at [99, 117] on input "Sometimes" at bounding box center [97, 115] width 4 height 4
radio input "true"
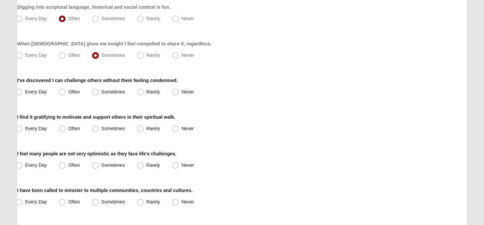
scroll to position [125, 0]
click at [68, 93] on span "Often" at bounding box center [73, 91] width 11 height 5
click at [65, 93] on input "Often" at bounding box center [63, 92] width 4 height 4
radio input "true"
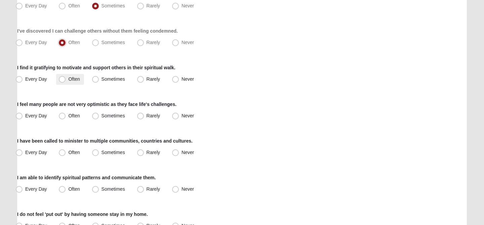
scroll to position [177, 0]
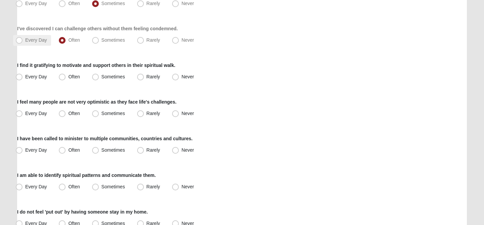
click at [39, 42] on span "Every Day" at bounding box center [36, 39] width 22 height 5
click at [23, 42] on input "Every Day" at bounding box center [20, 40] width 4 height 4
radio input "true"
click at [42, 78] on span "Every Day" at bounding box center [36, 76] width 22 height 5
click at [23, 78] on input "Every Day" at bounding box center [20, 77] width 4 height 4
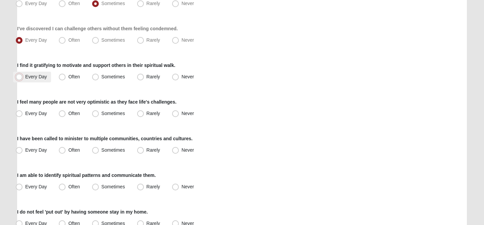
radio input "true"
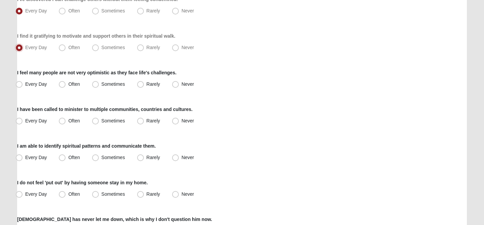
scroll to position [207, 0]
click at [106, 85] on span "Sometimes" at bounding box center [113, 83] width 24 height 5
click at [99, 85] on input "Sometimes" at bounding box center [97, 84] width 4 height 4
radio input "true"
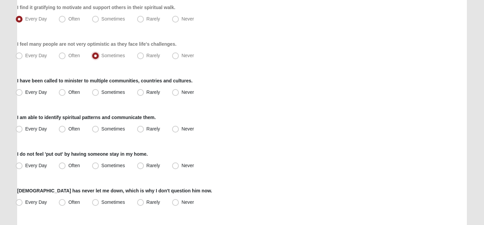
scroll to position [234, 0]
click at [117, 94] on span "Sometimes" at bounding box center [113, 92] width 24 height 5
click at [99, 94] on input "Sometimes" at bounding box center [97, 92] width 4 height 4
radio input "true"
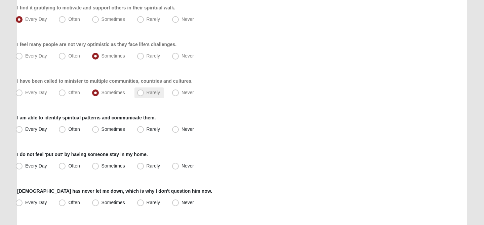
click at [147, 93] on span "Rarely" at bounding box center [152, 92] width 13 height 5
click at [144, 93] on input "Rarely" at bounding box center [142, 92] width 4 height 4
radio input "true"
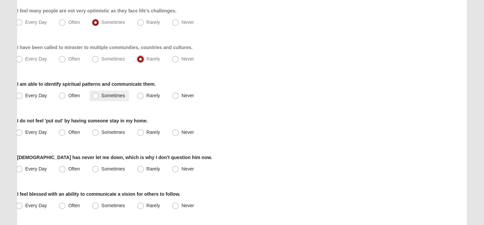
scroll to position [268, 0]
click at [124, 95] on span "Sometimes" at bounding box center [113, 95] width 24 height 5
click at [99, 95] on input "Sometimes" at bounding box center [97, 96] width 4 height 4
radio input "true"
click at [154, 95] on span "Rarely" at bounding box center [152, 95] width 13 height 5
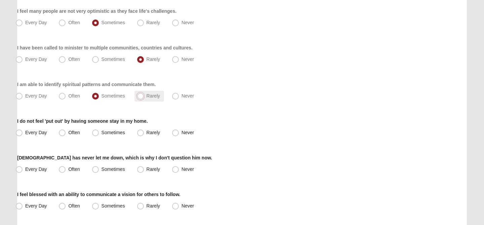
click at [144, 95] on input "Rarely" at bounding box center [142, 96] width 4 height 4
radio input "true"
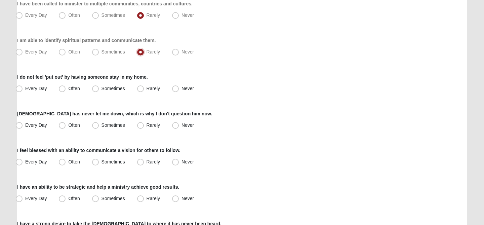
scroll to position [311, 0]
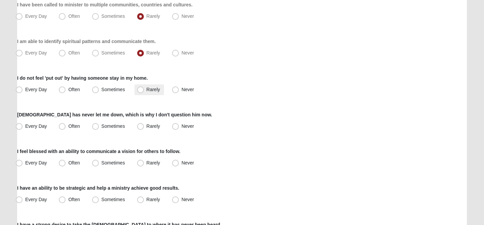
click at [146, 88] on span "Rarely" at bounding box center [152, 89] width 13 height 5
click at [141, 88] on input "Rarely" at bounding box center [142, 89] width 4 height 4
radio input "true"
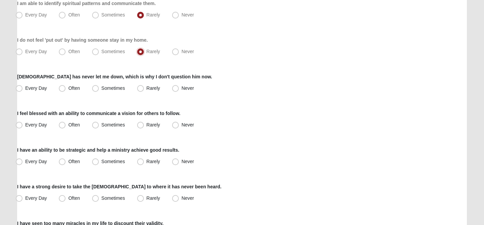
scroll to position [349, 0]
click at [35, 87] on span "Every Day" at bounding box center [36, 87] width 22 height 5
click at [23, 87] on input "Every Day" at bounding box center [20, 87] width 4 height 4
radio input "true"
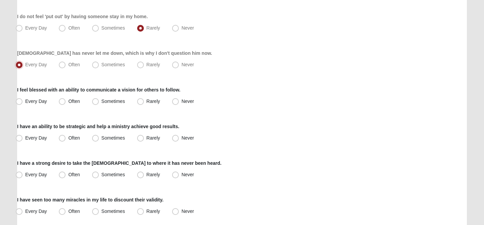
scroll to position [377, 0]
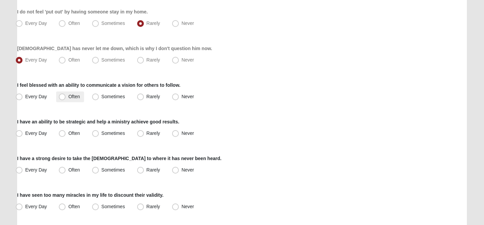
click at [68, 97] on span "Often" at bounding box center [73, 96] width 11 height 5
click at [61, 97] on input "Often" at bounding box center [63, 96] width 4 height 4
radio input "true"
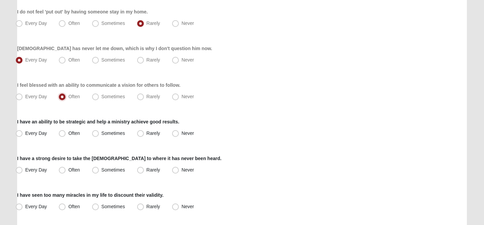
scroll to position [421, 0]
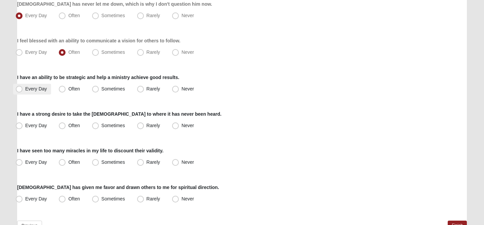
click at [43, 88] on span "Every Day" at bounding box center [36, 88] width 22 height 5
click at [23, 88] on input "Every Day" at bounding box center [20, 89] width 4 height 4
radio input "true"
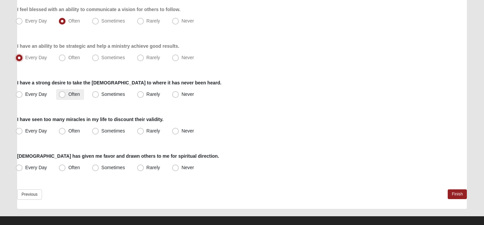
scroll to position [461, 0]
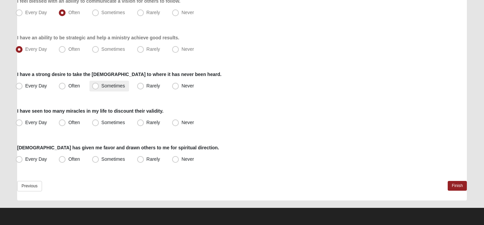
click at [109, 85] on span "Sometimes" at bounding box center [113, 85] width 24 height 5
click at [99, 85] on input "Sometimes" at bounding box center [97, 86] width 4 height 4
radio input "true"
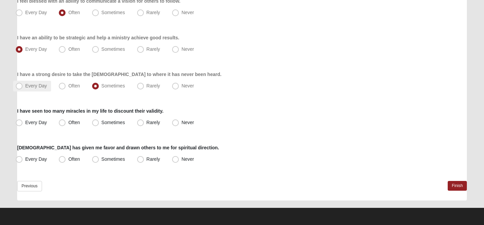
click at [43, 87] on span "Every Day" at bounding box center [36, 85] width 22 height 5
click at [23, 87] on input "Every Day" at bounding box center [20, 86] width 4 height 4
radio input "true"
click at [42, 121] on span "Every Day" at bounding box center [36, 122] width 22 height 5
click at [23, 121] on input "Every Day" at bounding box center [20, 122] width 4 height 4
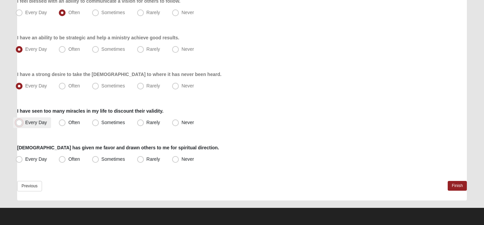
radio input "true"
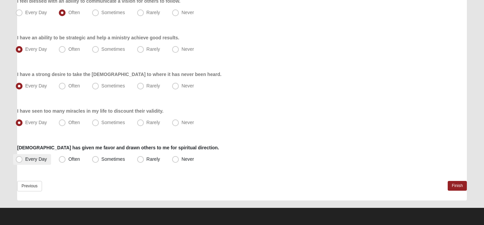
click at [42, 158] on span "Every Day" at bounding box center [36, 158] width 22 height 5
click at [23, 158] on input "Every Day" at bounding box center [20, 159] width 4 height 4
radio input "true"
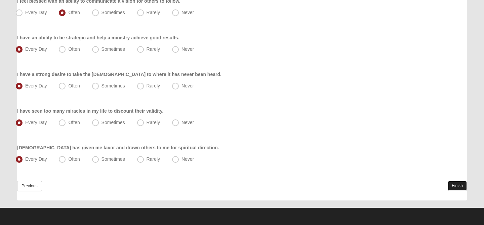
click at [459, 188] on link "Finish" at bounding box center [456, 186] width 19 height 10
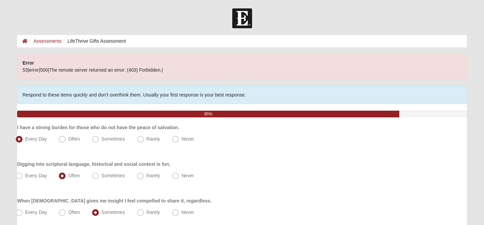
scroll to position [492, 0]
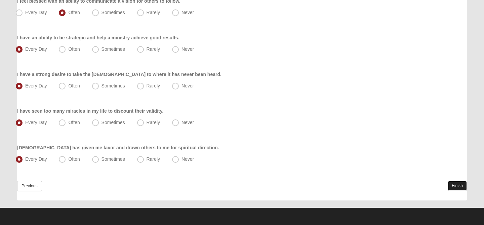
click at [454, 186] on link "Finish" at bounding box center [456, 186] width 19 height 10
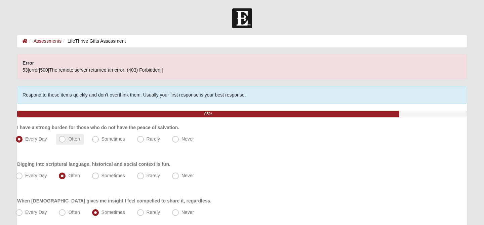
click at [68, 139] on span "Often" at bounding box center [73, 138] width 11 height 5
click at [66, 139] on input "Often" at bounding box center [63, 139] width 4 height 4
radio input "true"
click at [32, 138] on span "Every Day" at bounding box center [36, 138] width 22 height 5
click at [23, 138] on input "Every Day" at bounding box center [20, 139] width 4 height 4
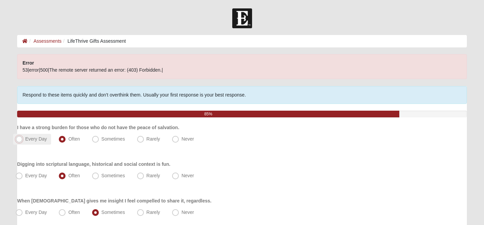
radio input "true"
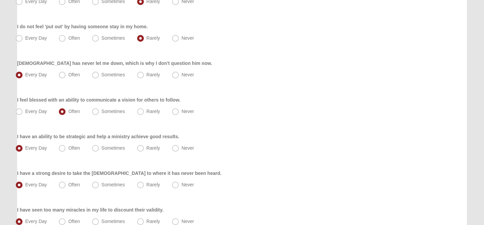
scroll to position [492, 0]
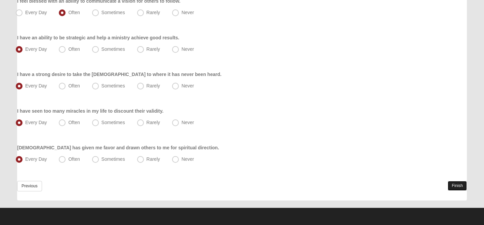
click at [455, 186] on link "Finish" at bounding box center [456, 186] width 19 height 10
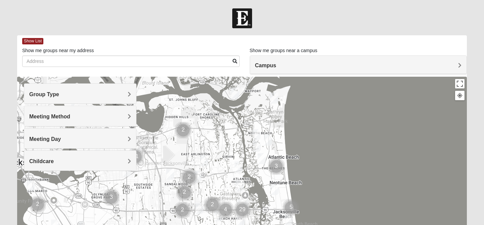
click at [107, 94] on h4 "Group Type" at bounding box center [80, 94] width 102 height 6
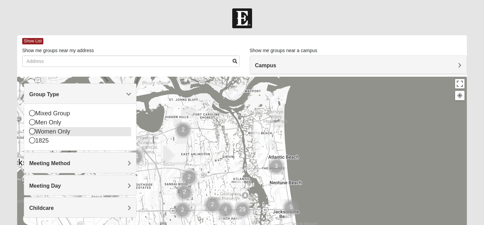
click at [32, 134] on icon at bounding box center [32, 131] width 6 height 6
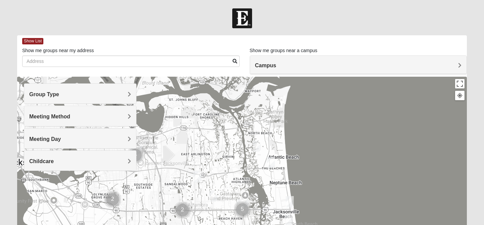
click at [56, 122] on div "Meeting Method" at bounding box center [80, 116] width 112 height 20
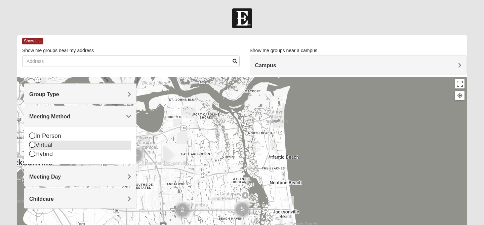
click at [34, 147] on div "Virtual" at bounding box center [80, 144] width 102 height 9
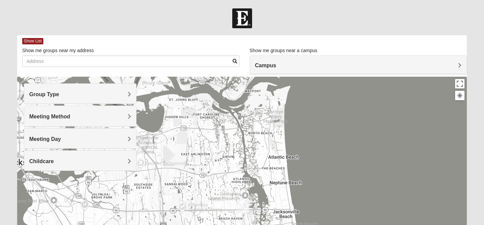
click at [45, 141] on span "Meeting Day" at bounding box center [45, 139] width 32 height 6
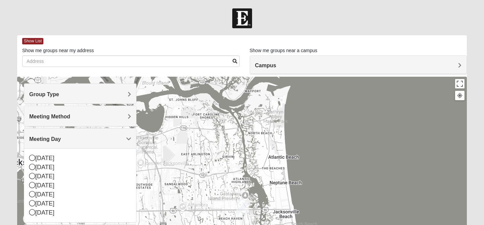
click at [45, 141] on span "Meeting Day" at bounding box center [45, 139] width 32 height 6
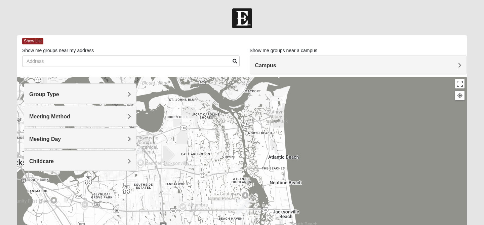
click at [274, 67] on span "Campus" at bounding box center [265, 65] width 21 height 6
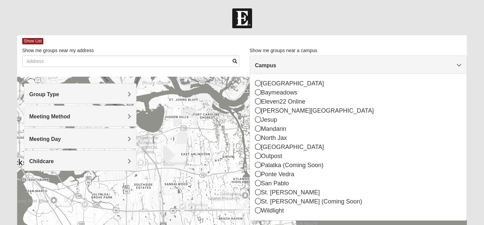
click at [274, 67] on span "Campus" at bounding box center [265, 65] width 21 height 6
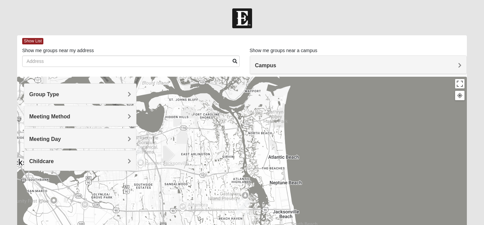
click at [86, 160] on h4 "Childcare" at bounding box center [80, 161] width 102 height 6
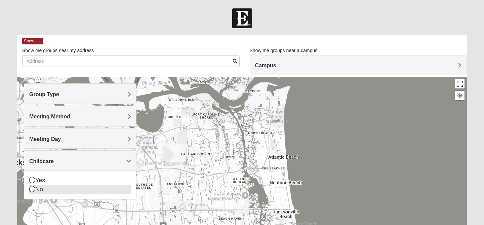
click at [45, 190] on div "No" at bounding box center [80, 189] width 102 height 9
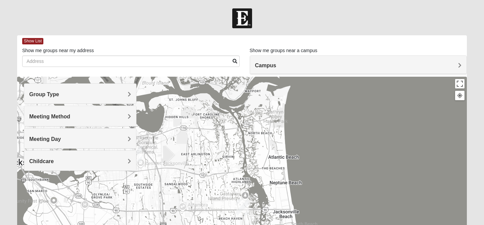
click at [215, 72] on div "Show me groups near my address Show me groups near a campus Campus Arlington Ba…" at bounding box center [244, 60] width 444 height 27
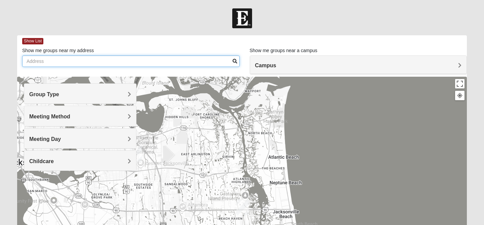
click at [205, 64] on input "Show me groups near my address" at bounding box center [130, 60] width 217 height 11
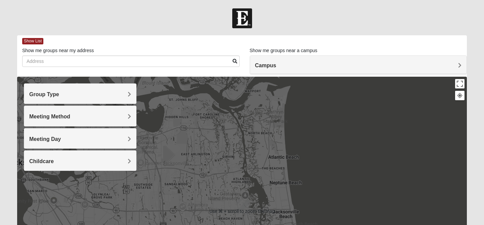
click at [290, 67] on h4 "Campus" at bounding box center [358, 65] width 207 height 6
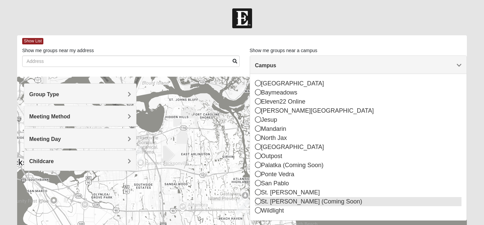
click at [256, 200] on icon at bounding box center [258, 201] width 6 height 6
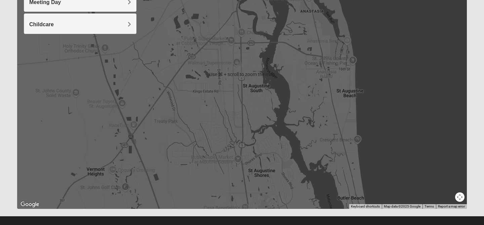
scroll to position [145, 0]
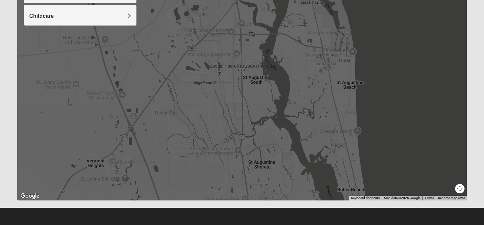
click at [244, 70] on img "St. Augustine (Coming Soon)" at bounding box center [242, 62] width 12 height 16
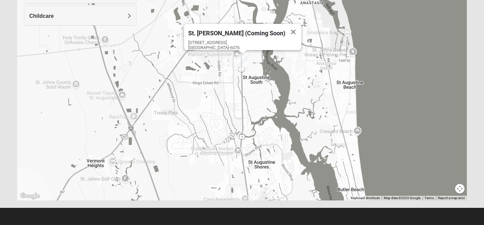
drag, startPoint x: 239, startPoint y: 37, endPoint x: 194, endPoint y: 39, distance: 45.0
click at [194, 39] on div "St. Augustine (Coming Soon) 2469 US Highway 1 S St Augustine, FL 32086-6076" at bounding box center [242, 37] width 117 height 26
copy div "2469 US Highway 1 S"
